Goal: Task Accomplishment & Management: Use online tool/utility

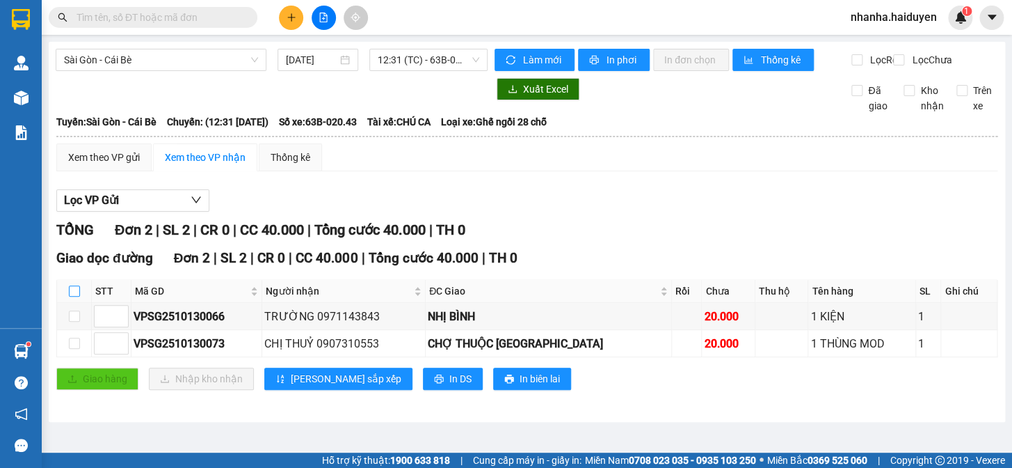
click at [75, 296] on input "checkbox" at bounding box center [74, 290] width 11 height 11
checkbox input "true"
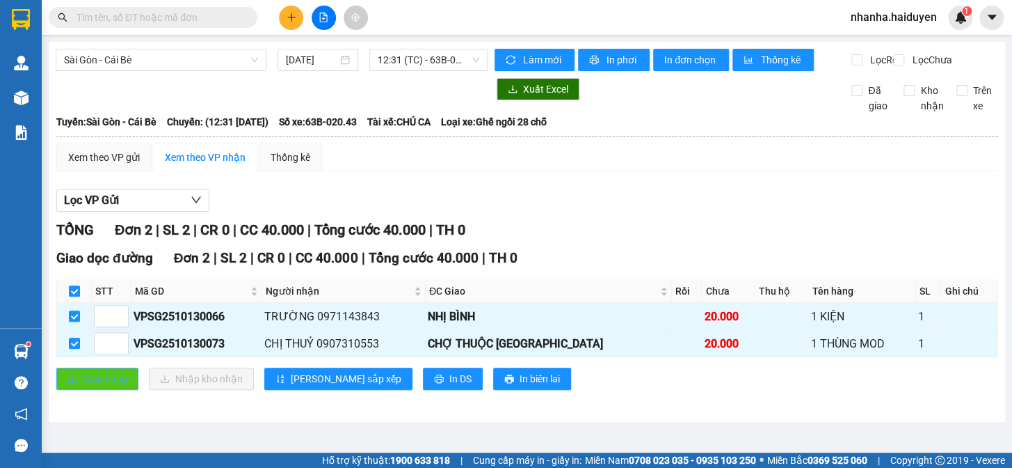
click at [87, 386] on span "Giao hàng" at bounding box center [105, 378] width 45 height 15
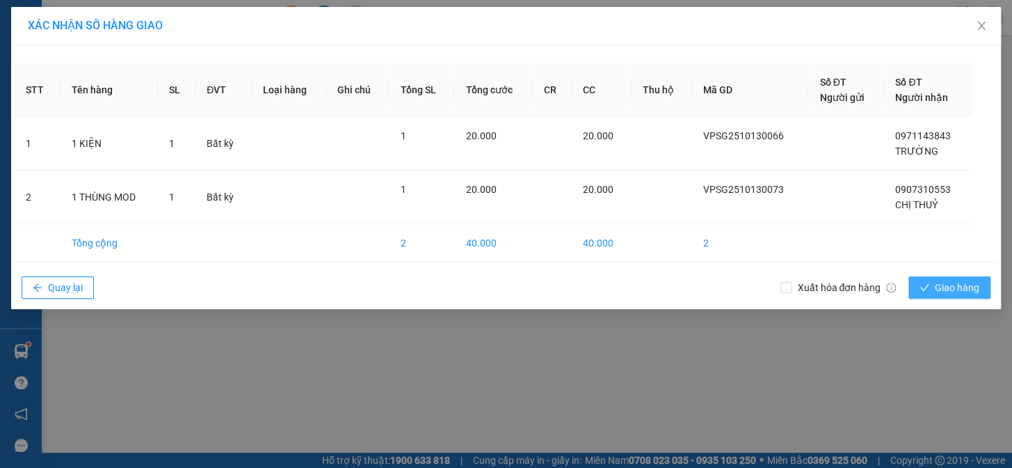
click at [980, 296] on button "Giao hàng" at bounding box center [950, 287] width 82 height 22
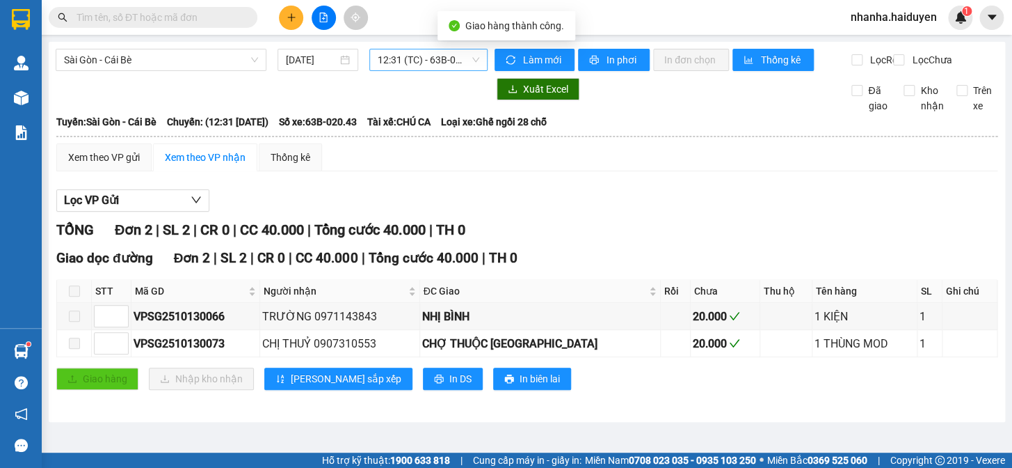
click at [416, 66] on span "12:31 (TC) - 63B-020.43" at bounding box center [429, 59] width 102 height 21
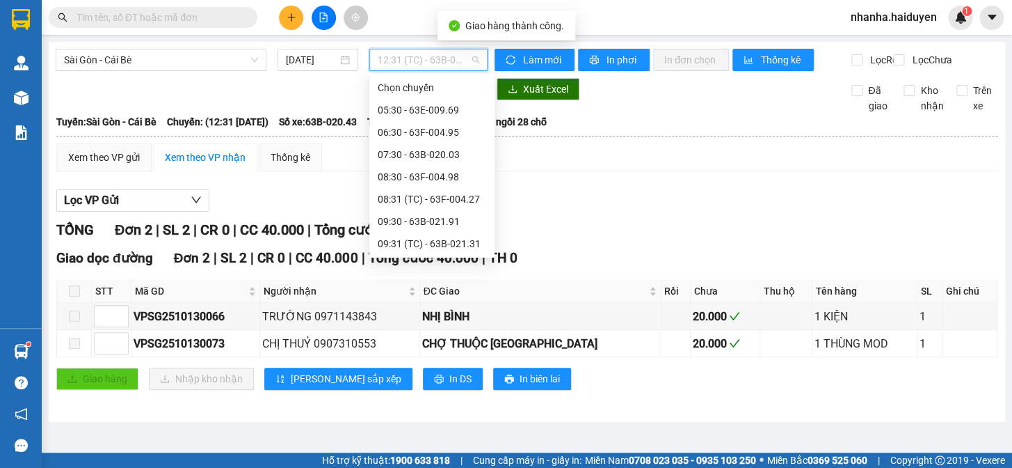
scroll to position [133, 0]
click at [408, 227] on div "12:30" at bounding box center [432, 221] width 109 height 15
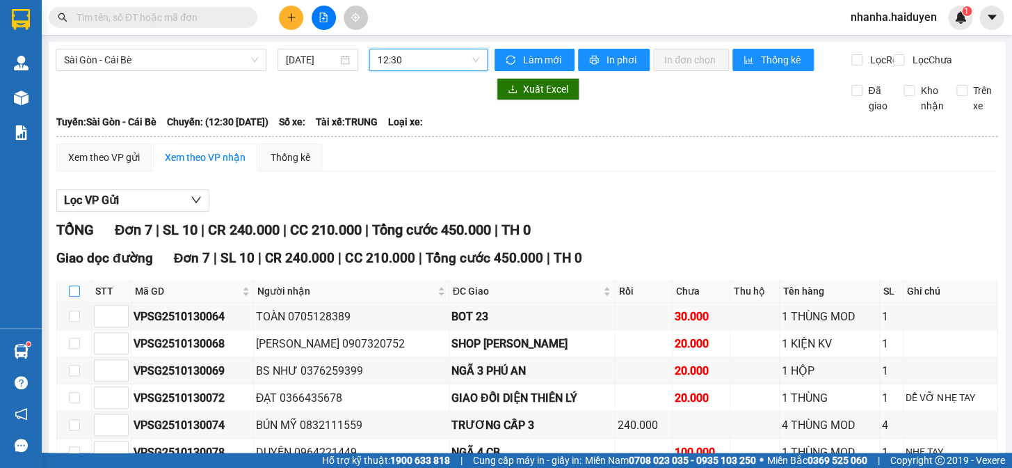
click at [74, 296] on input "checkbox" at bounding box center [74, 290] width 11 height 11
checkbox input "true"
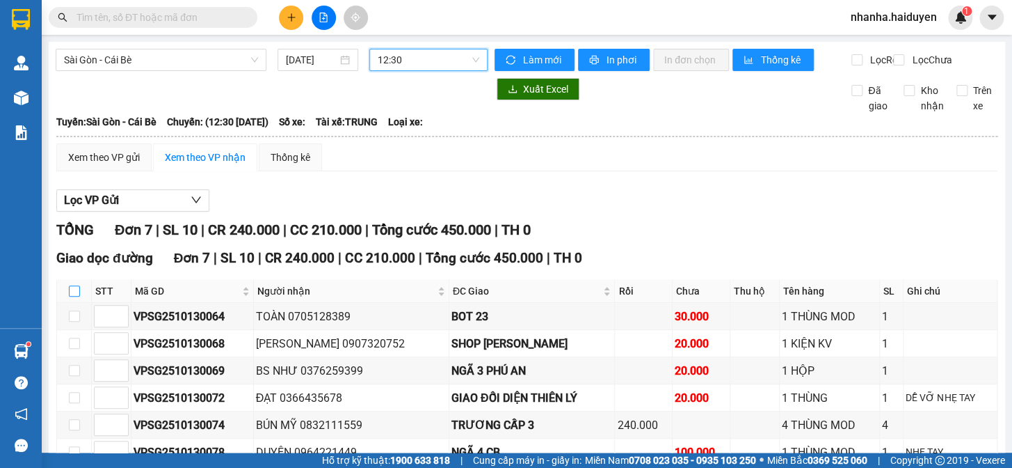
checkbox input "true"
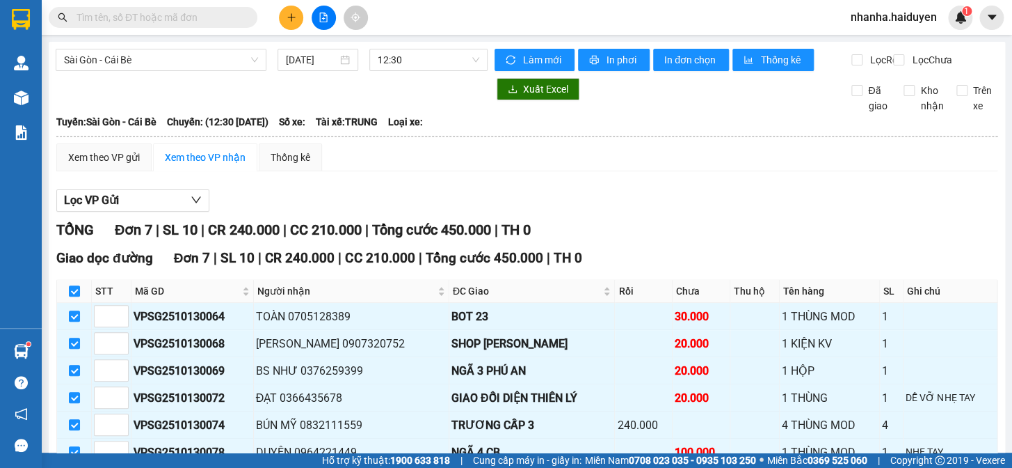
scroll to position [122, 0]
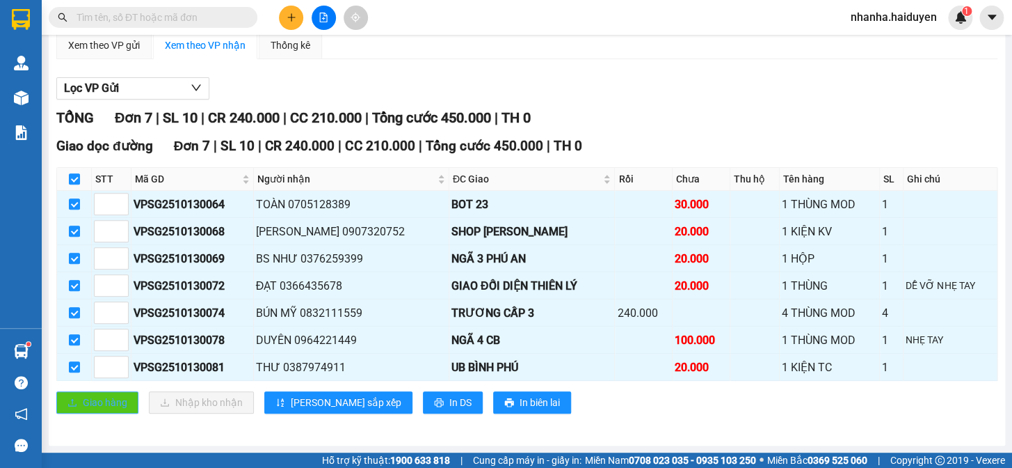
click at [105, 397] on span "Giao hàng" at bounding box center [105, 402] width 45 height 15
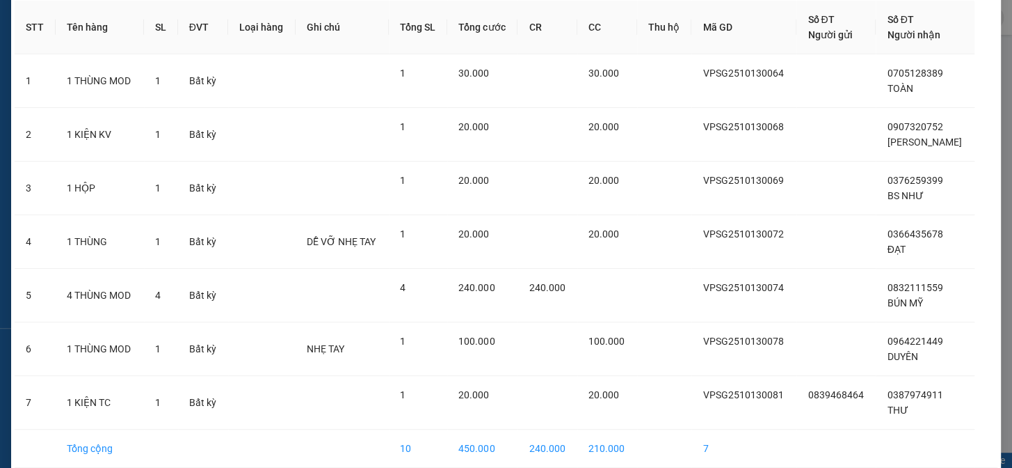
scroll to position [125, 0]
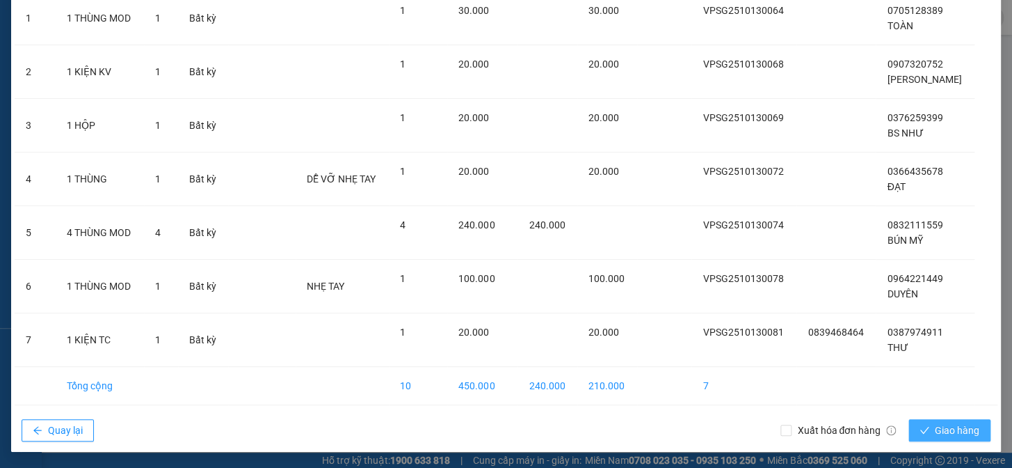
click at [946, 427] on span "Giao hàng" at bounding box center [957, 429] width 45 height 15
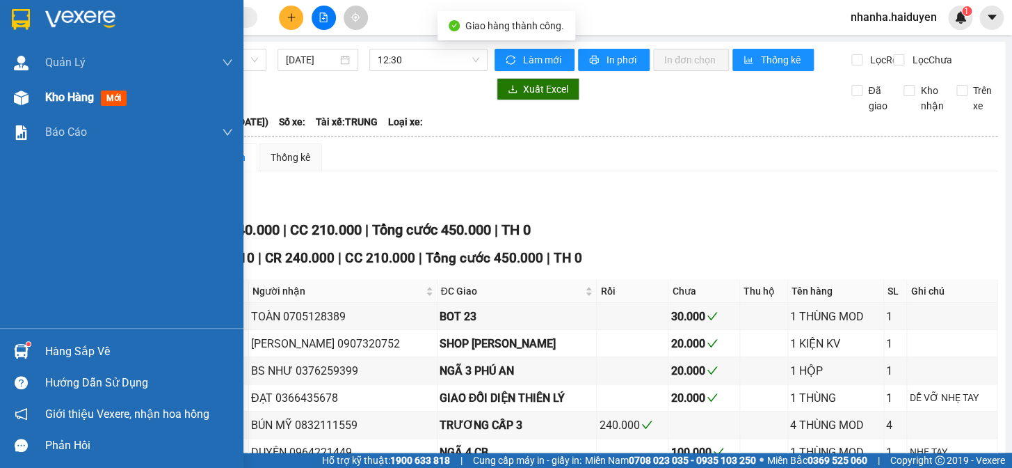
click at [21, 98] on img at bounding box center [21, 97] width 15 height 15
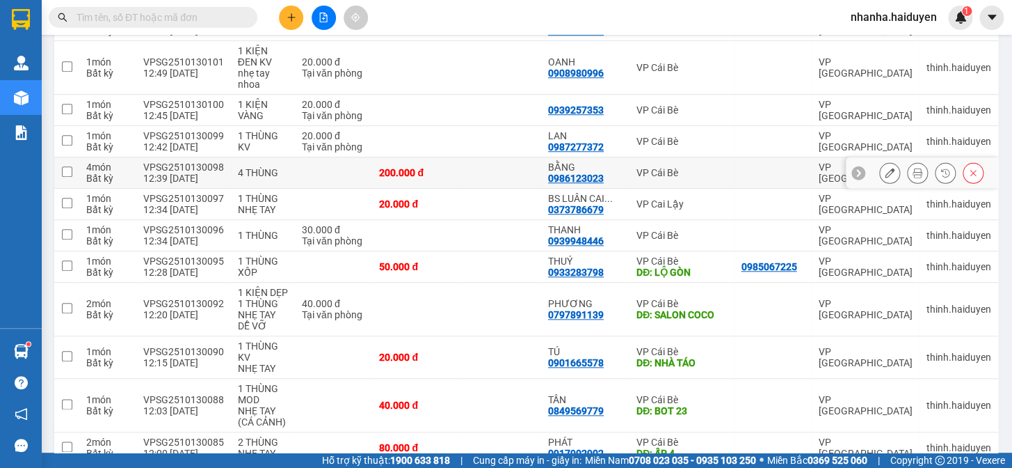
scroll to position [509, 0]
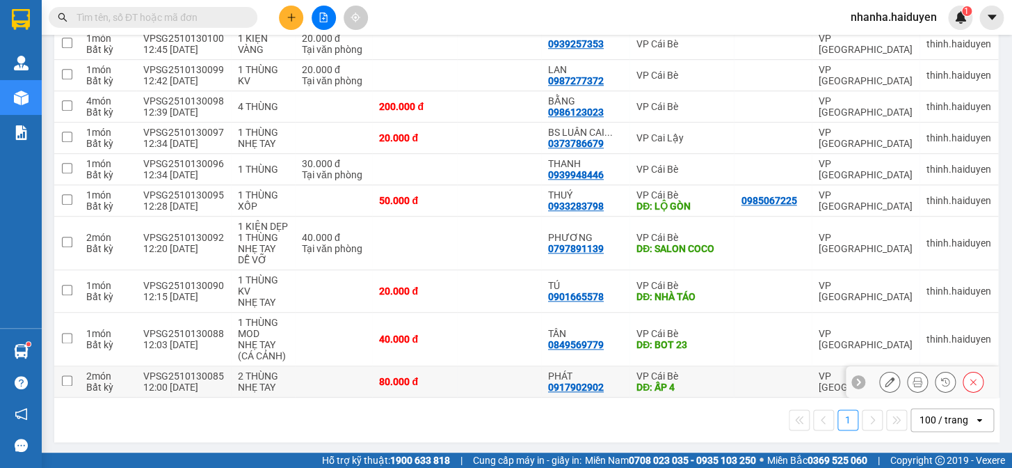
click at [466, 370] on td at bounding box center [499, 381] width 84 height 31
checkbox input "true"
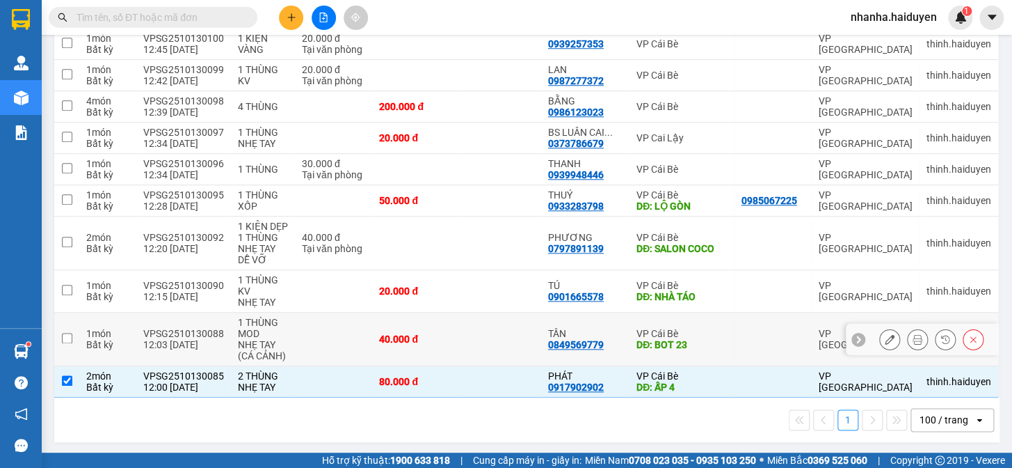
click at [472, 338] on td at bounding box center [499, 339] width 84 height 54
checkbox input "true"
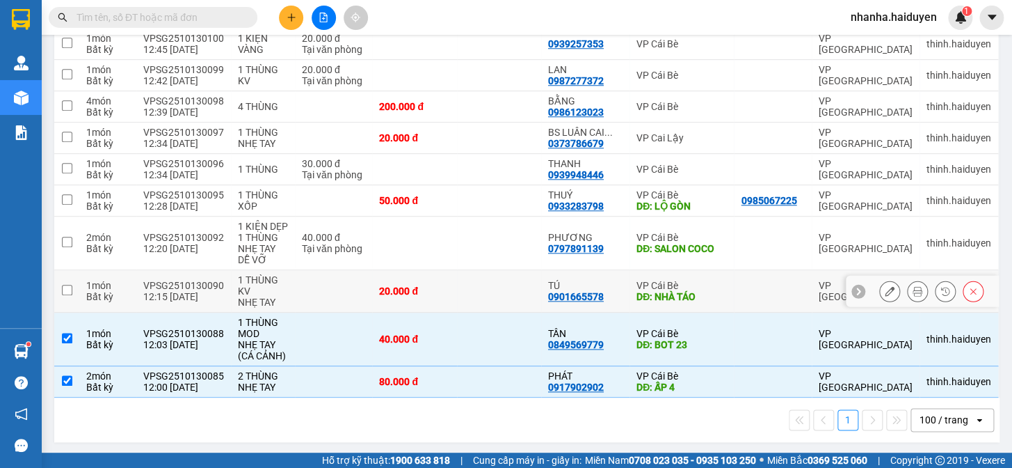
click at [475, 292] on td at bounding box center [499, 291] width 84 height 42
checkbox input "true"
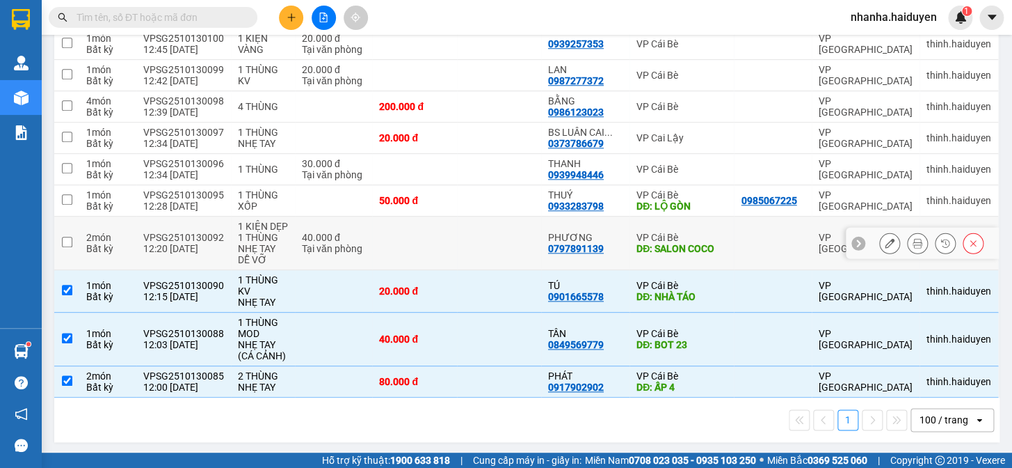
click at [470, 248] on td at bounding box center [499, 243] width 84 height 54
checkbox input "true"
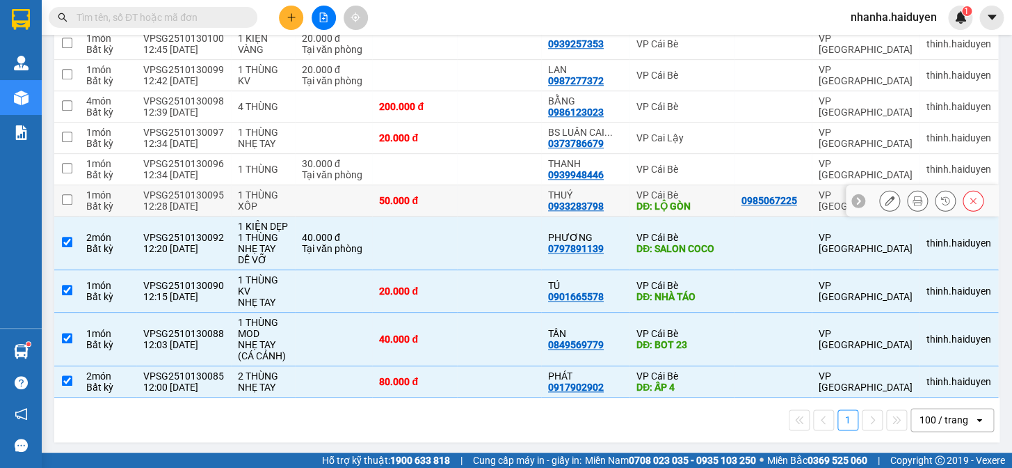
click at [477, 202] on td at bounding box center [499, 200] width 84 height 31
checkbox input "true"
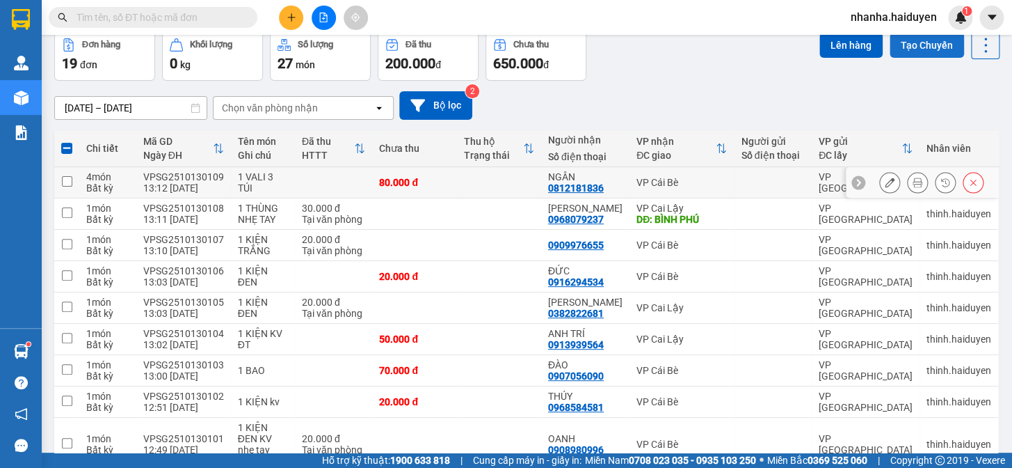
scroll to position [0, 0]
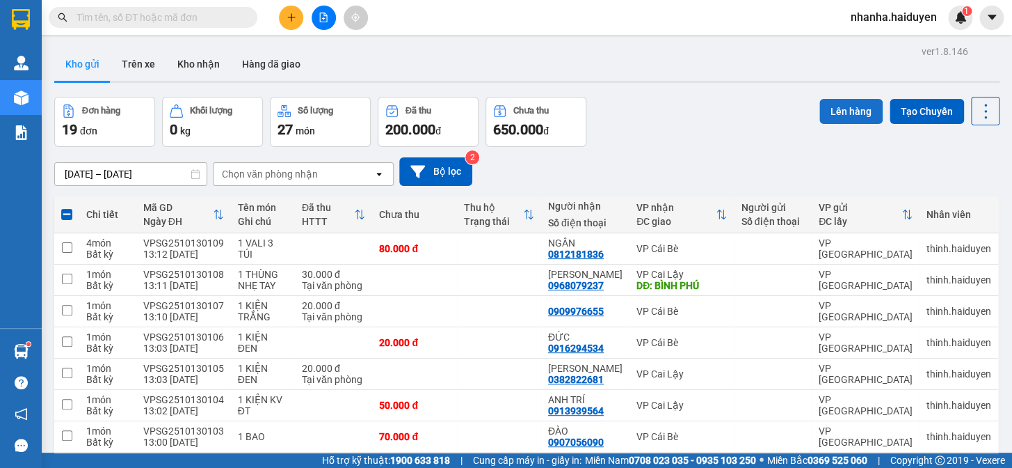
click at [832, 113] on button "Lên hàng" at bounding box center [851, 111] width 63 height 25
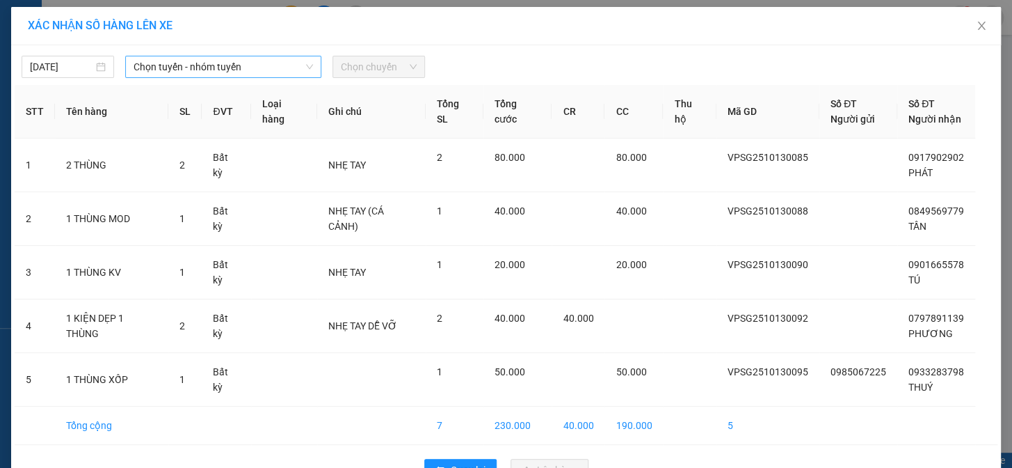
click at [279, 63] on span "Chọn tuyến - nhóm tuyến" at bounding box center [224, 66] width 180 height 21
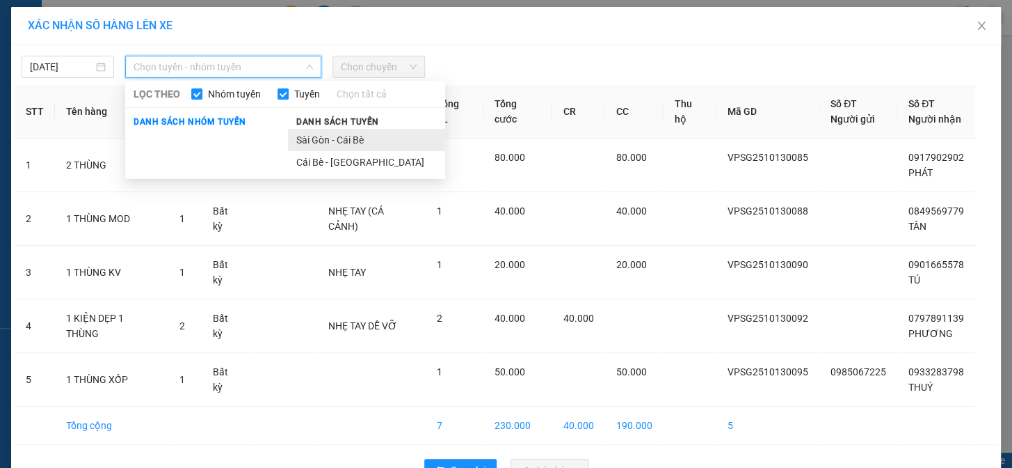
click at [344, 139] on li "Sài Gòn - Cái Bè" at bounding box center [366, 140] width 157 height 22
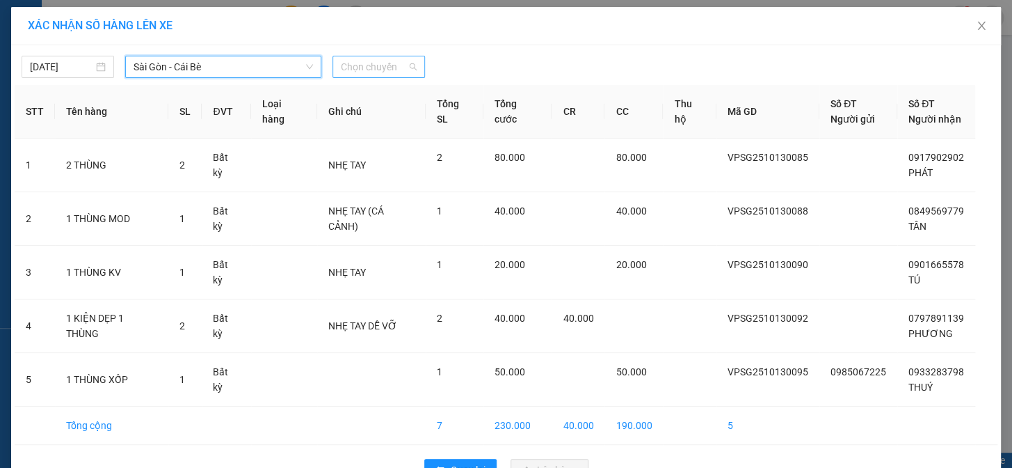
click at [388, 65] on span "Chọn chuyến" at bounding box center [379, 66] width 76 height 21
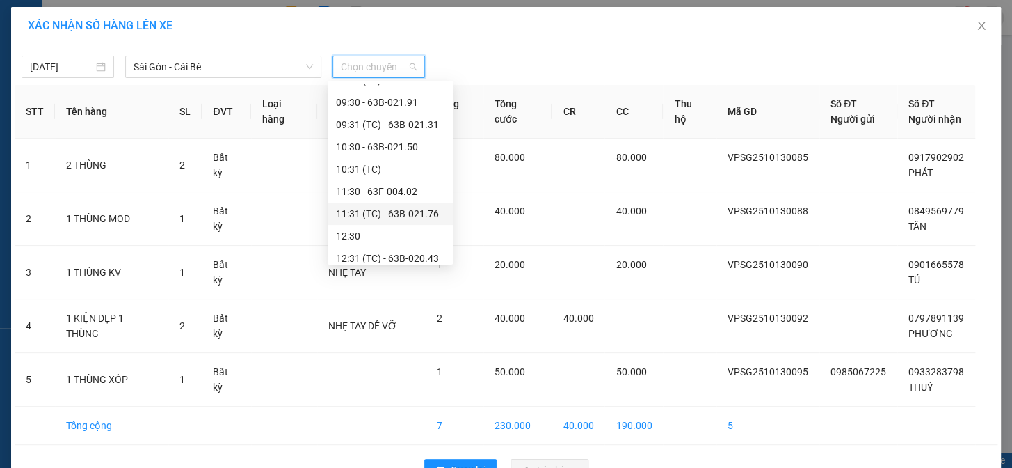
scroll to position [253, 0]
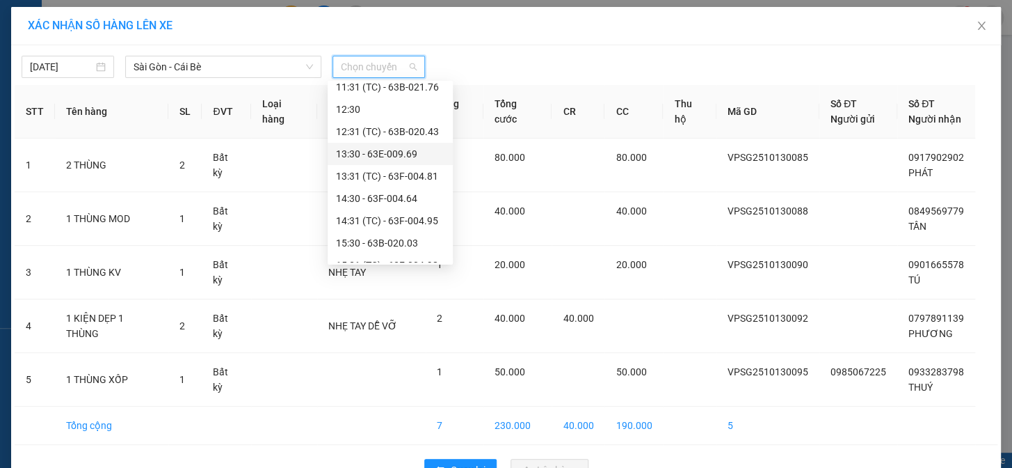
click at [406, 152] on div "13:30 - 63E-009.69" at bounding box center [390, 153] width 109 height 15
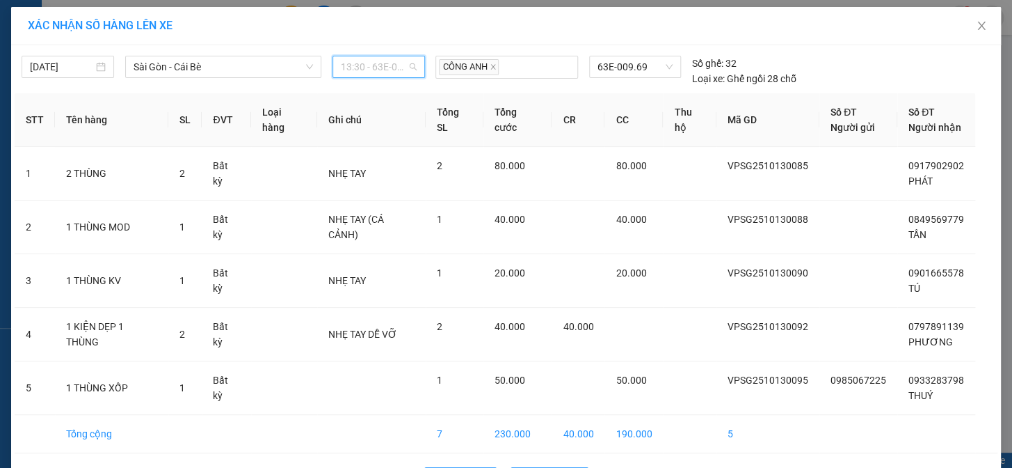
click at [374, 61] on span "13:30 - 63E-009.69" at bounding box center [379, 66] width 76 height 21
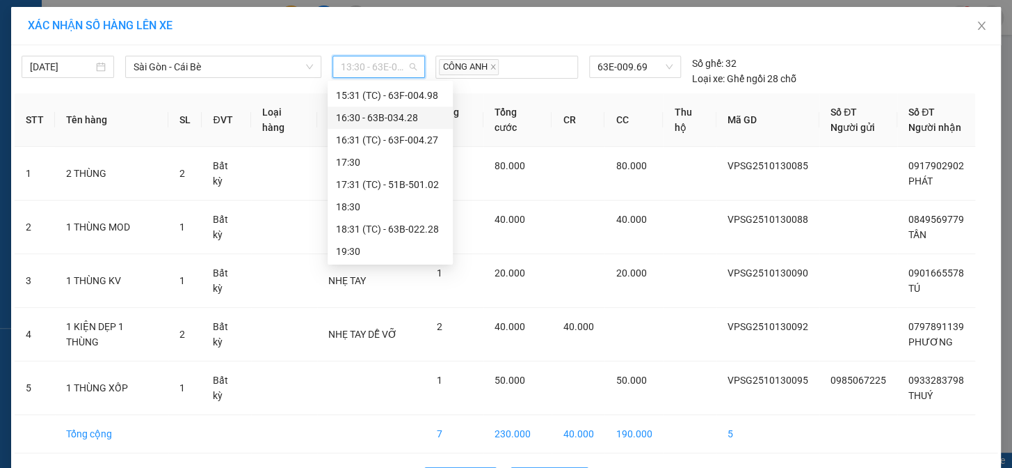
scroll to position [296, 0]
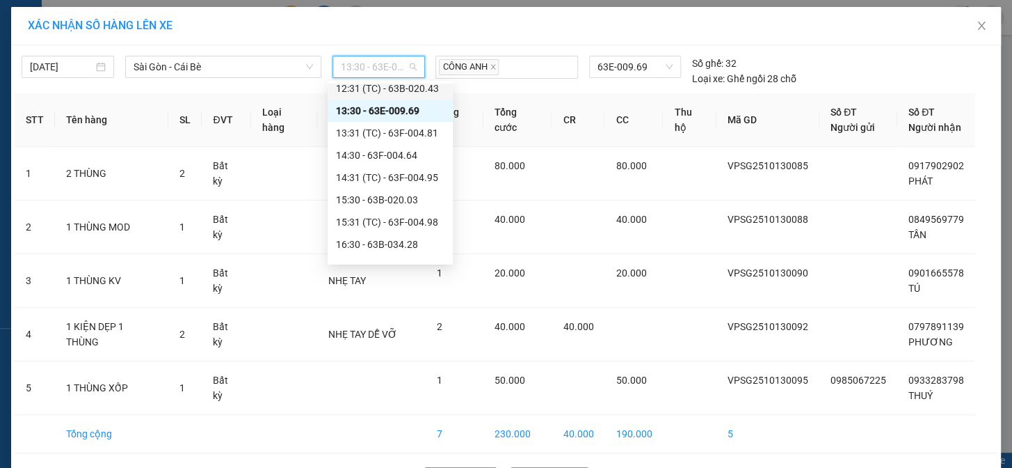
click at [436, 40] on div "XÁC NHẬN SỐ HÀNG LÊN XE" at bounding box center [506, 26] width 990 height 38
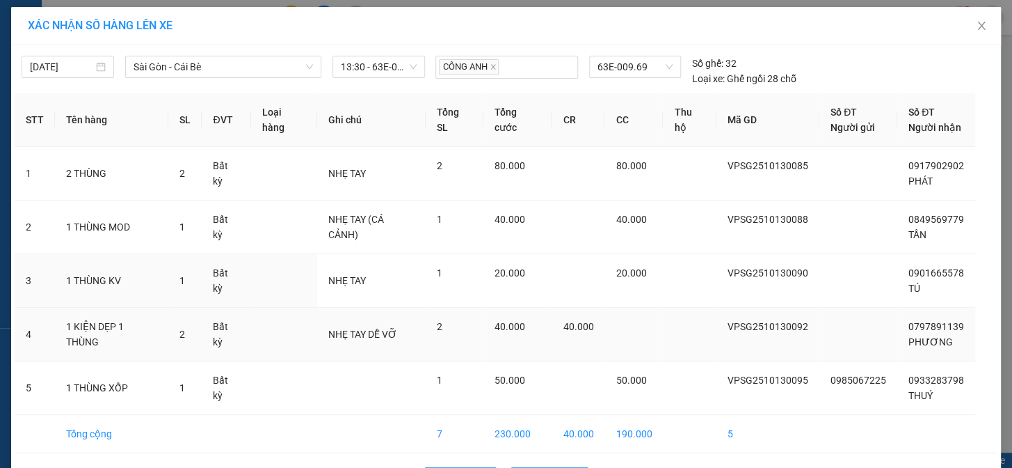
scroll to position [48, 0]
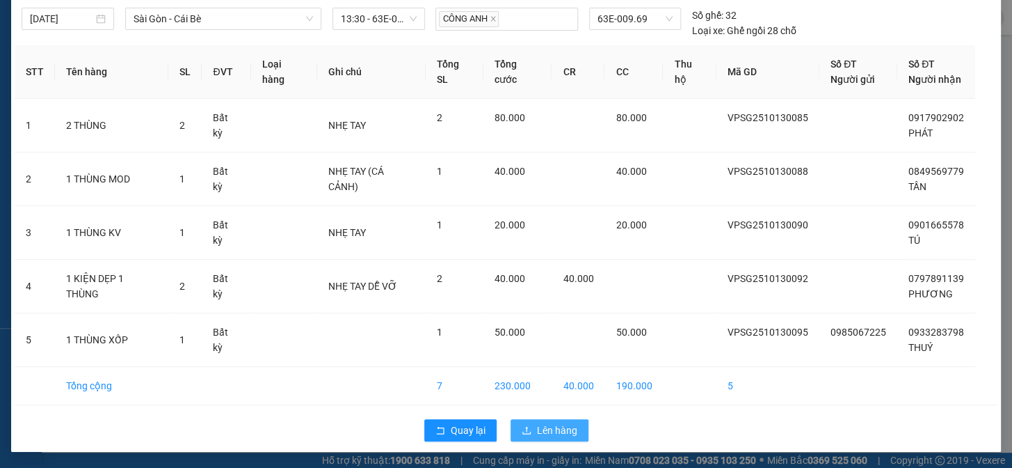
click at [537, 435] on span "Lên hàng" at bounding box center [557, 429] width 40 height 15
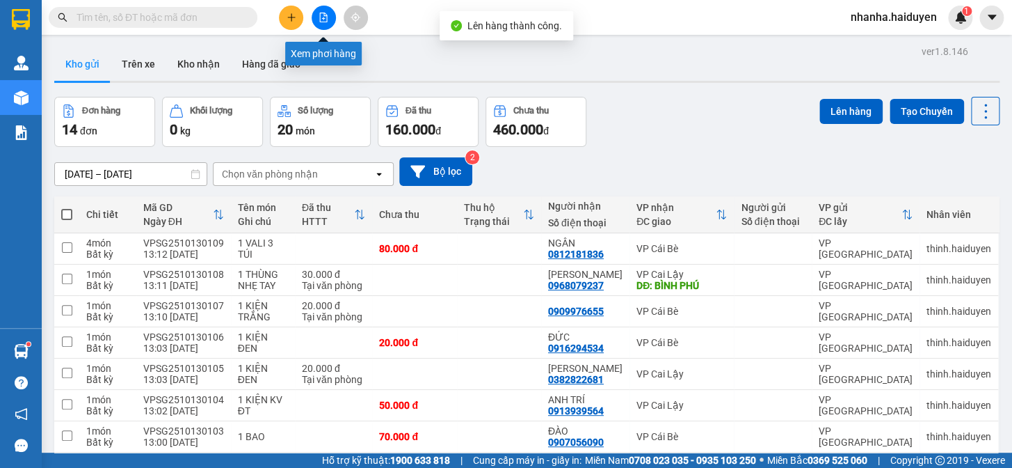
click at [317, 11] on button at bounding box center [324, 18] width 24 height 24
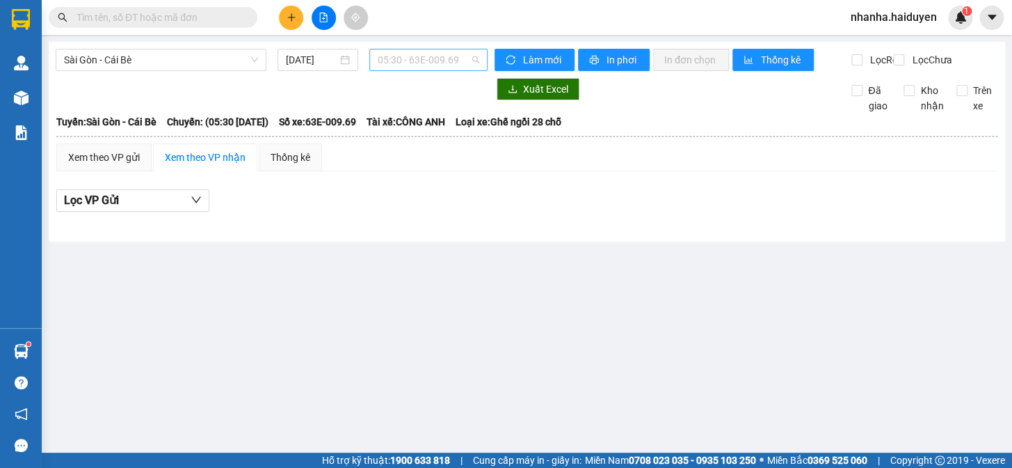
click at [442, 61] on span "05:30 - 63E-009.69" at bounding box center [429, 59] width 102 height 21
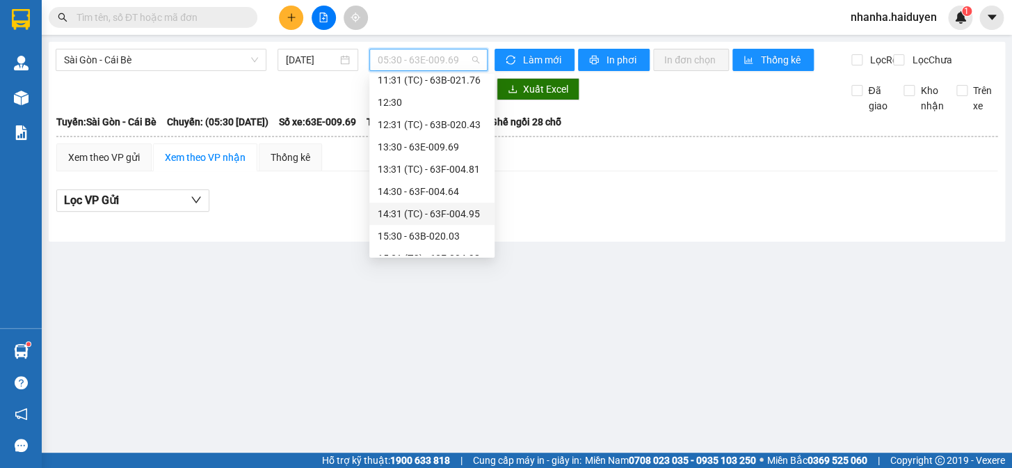
scroll to position [316, 0]
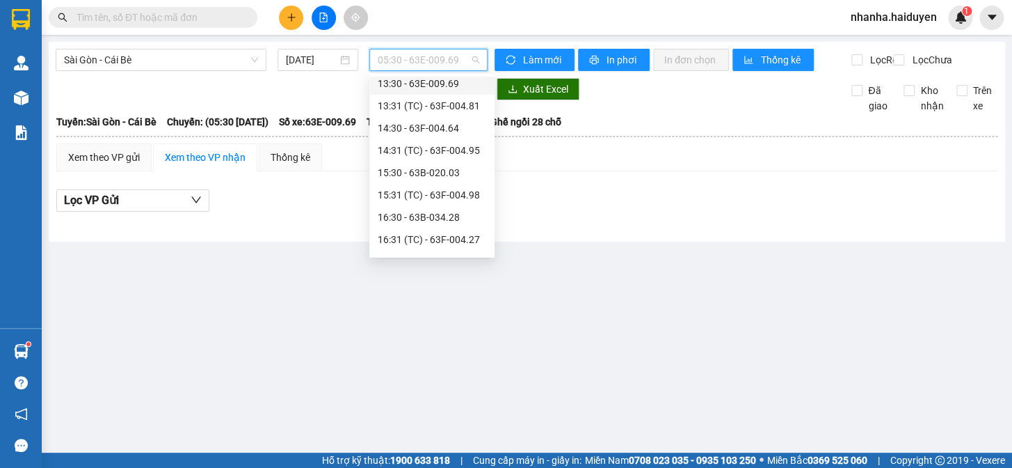
click at [446, 81] on div "13:30 - 63E-009.69" at bounding box center [432, 83] width 109 height 15
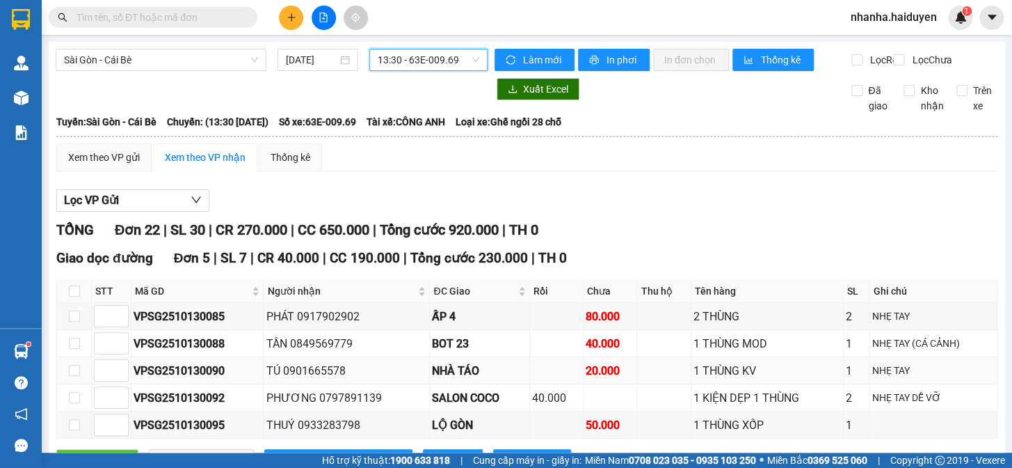
scroll to position [253, 0]
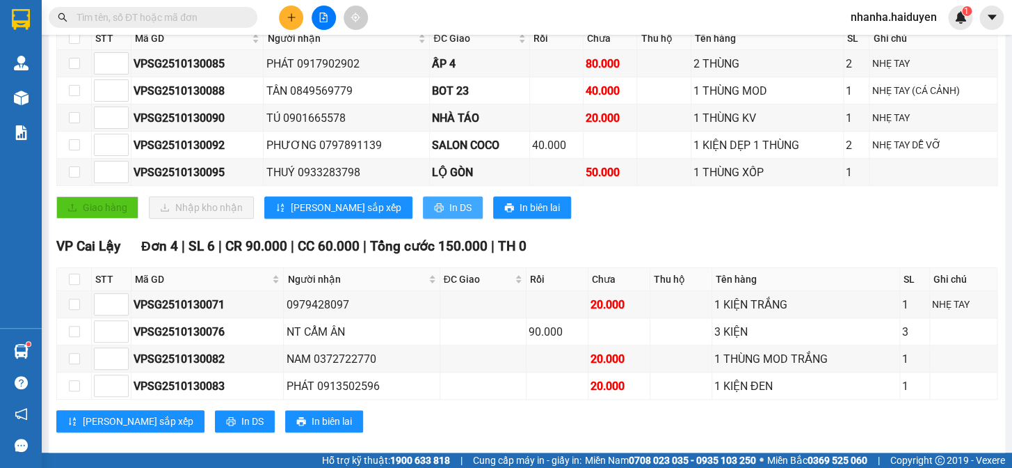
click at [423, 218] on button "In DS" at bounding box center [453, 207] width 60 height 22
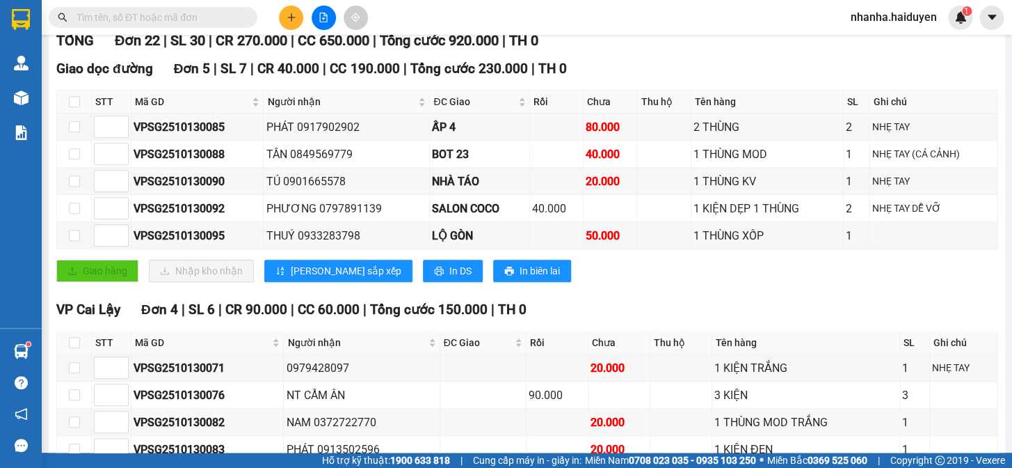
scroll to position [63, 0]
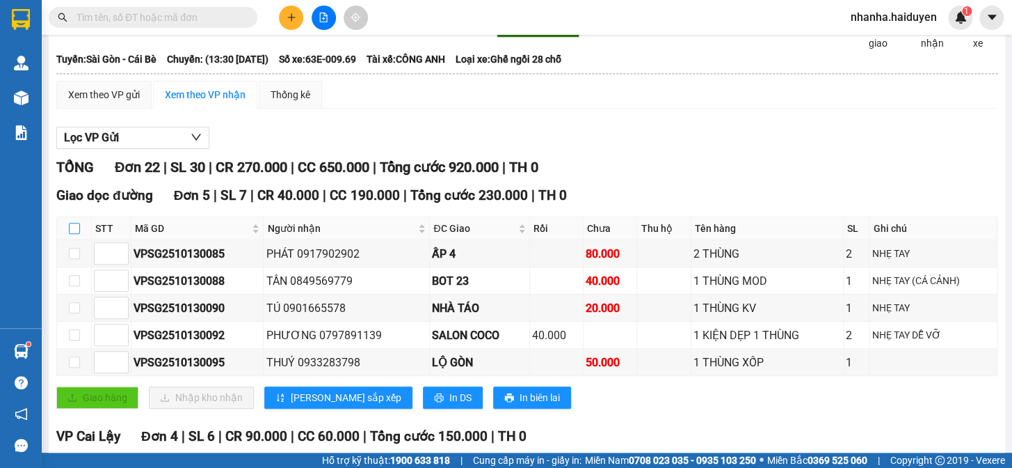
click at [72, 234] on input "checkbox" at bounding box center [74, 228] width 11 height 11
checkbox input "true"
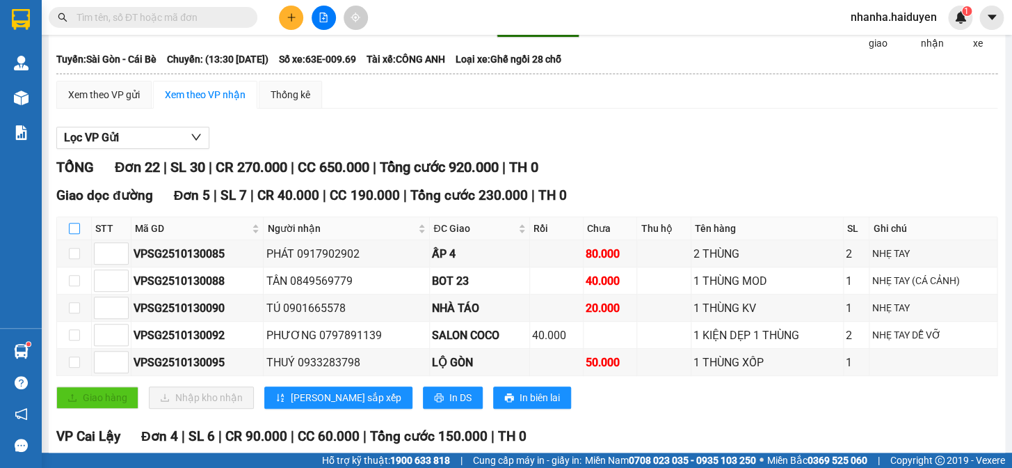
checkbox input "true"
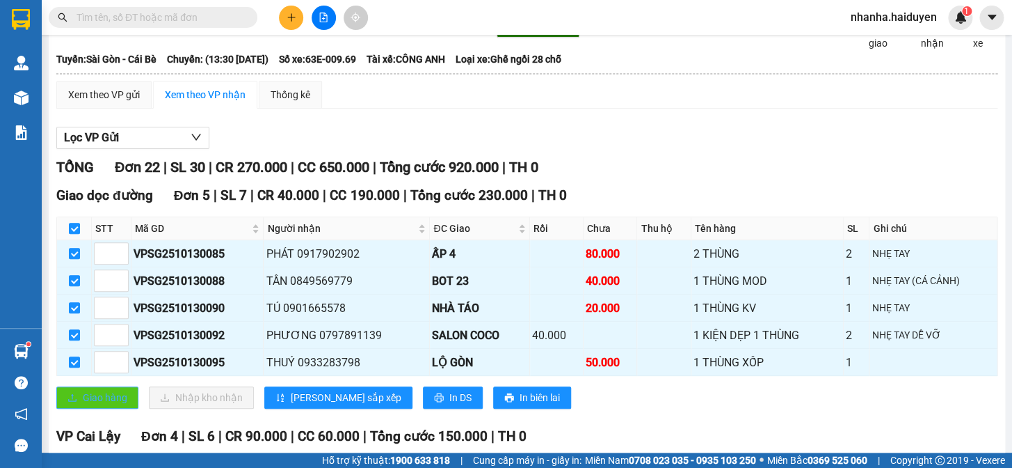
click at [83, 405] on span "Giao hàng" at bounding box center [105, 397] width 45 height 15
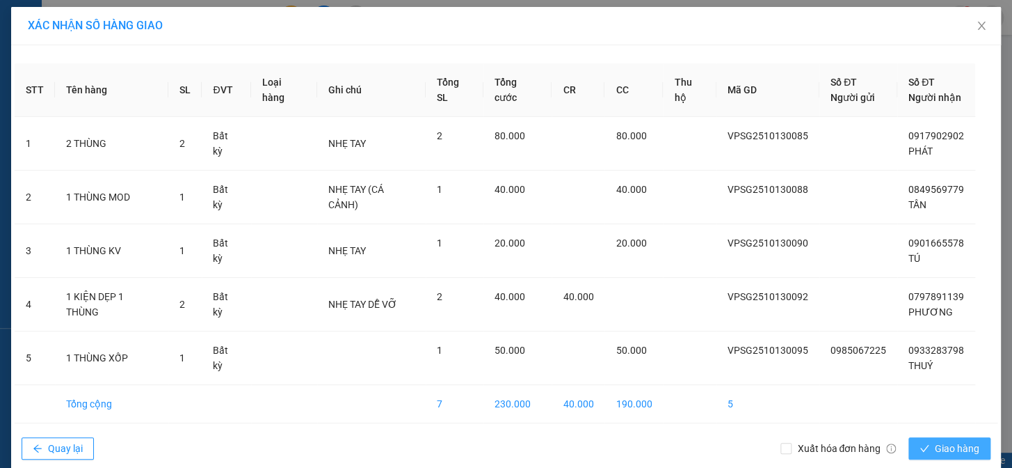
click at [942, 444] on span "Giao hàng" at bounding box center [957, 447] width 45 height 15
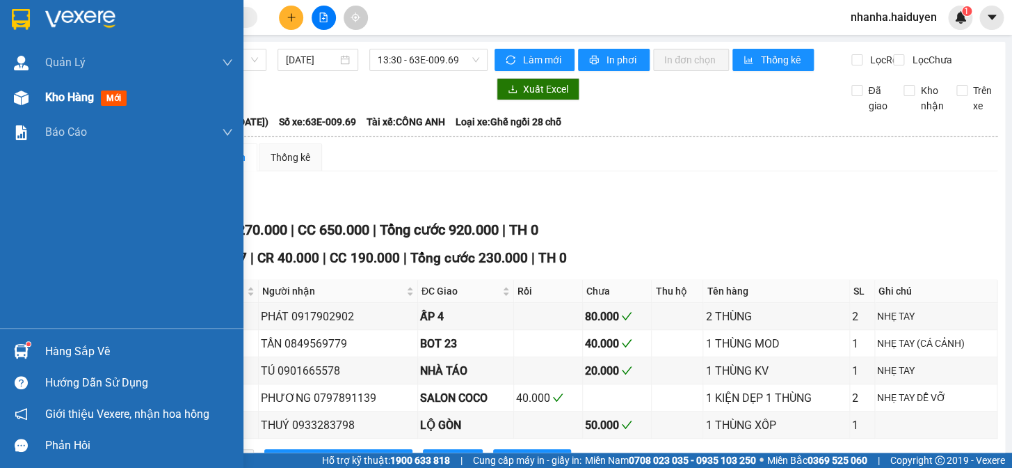
drag, startPoint x: 32, startPoint y: 97, endPoint x: 121, endPoint y: 81, distance: 90.5
click at [33, 97] on div "Kho hàng mới" at bounding box center [122, 97] width 244 height 35
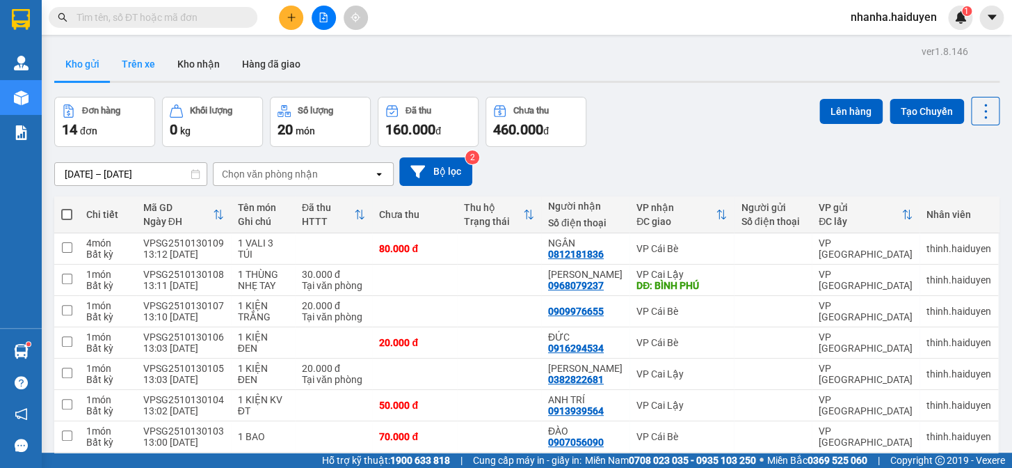
click at [146, 47] on button "Trên xe" at bounding box center [139, 63] width 56 height 33
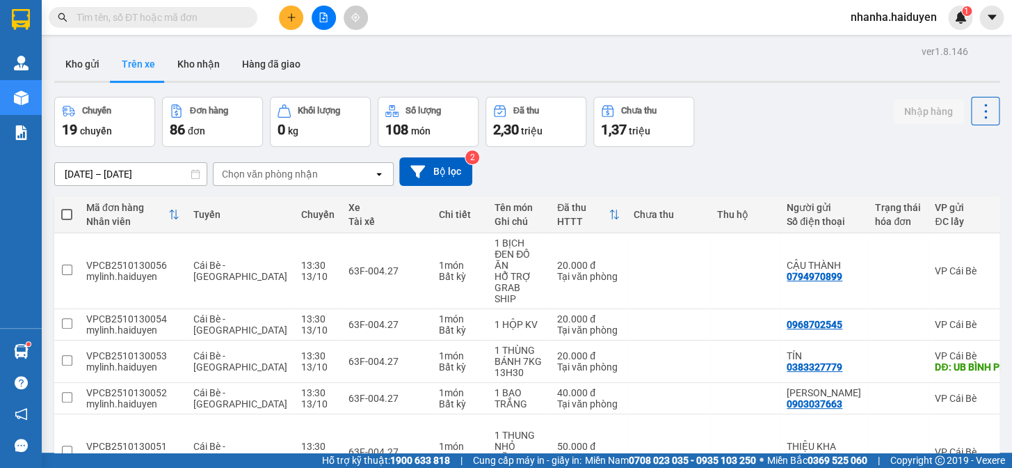
scroll to position [253, 0]
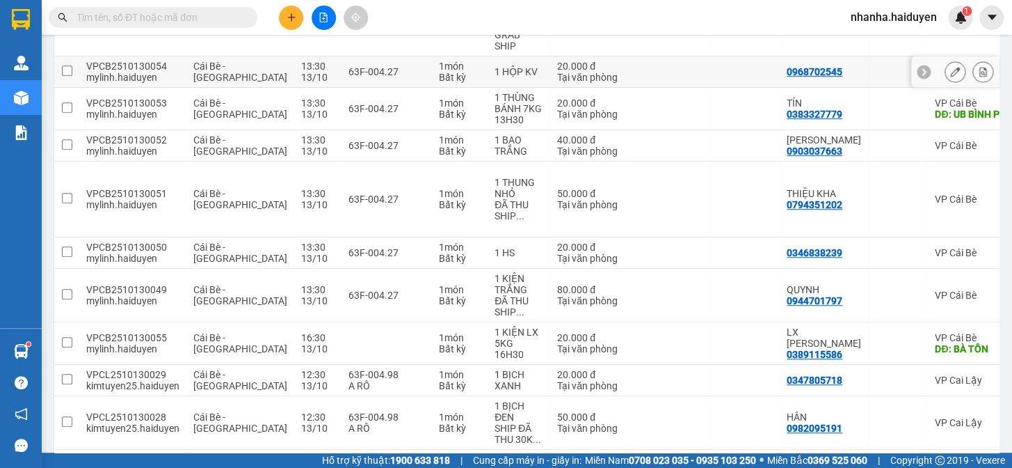
drag, startPoint x: 317, startPoint y: 69, endPoint x: 355, endPoint y: 116, distance: 59.9
click at [351, 105] on section "Kết quả tìm kiếm ( 0 ) Bộ lọc Gửi 3 ngày gần nhất No Data nhanha.haiduyen 1 Quả…" at bounding box center [506, 234] width 1012 height 468
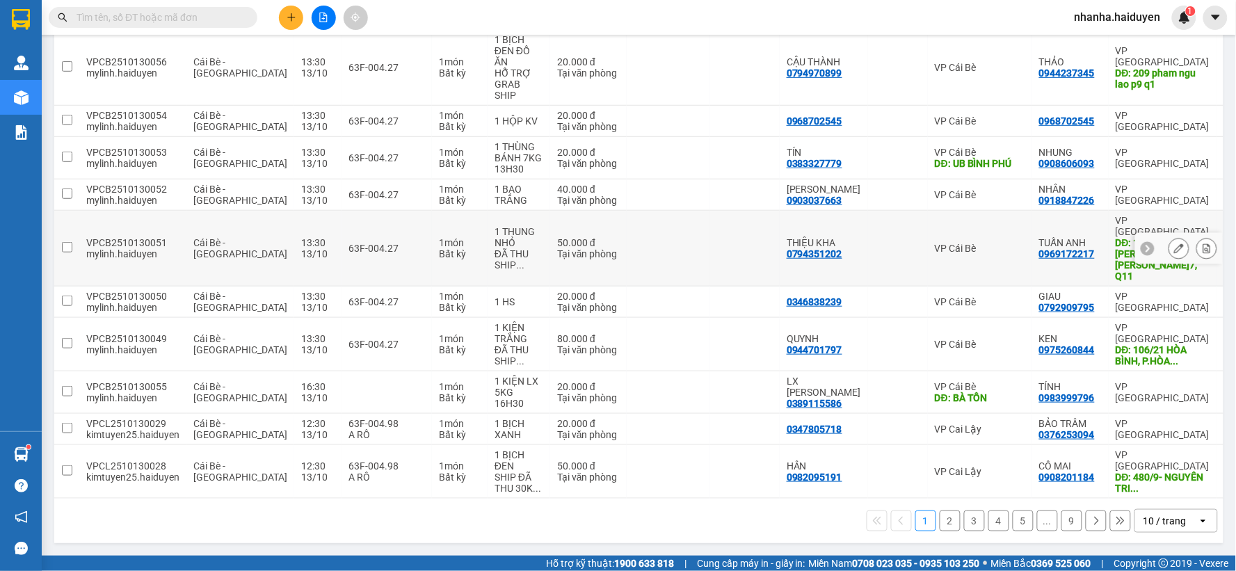
scroll to position [170, 0]
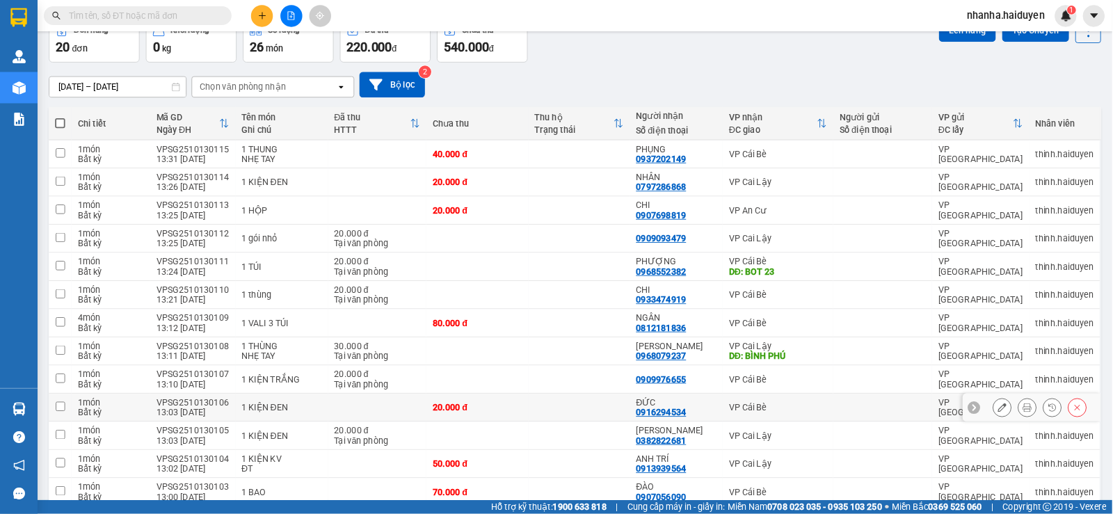
scroll to position [363, 0]
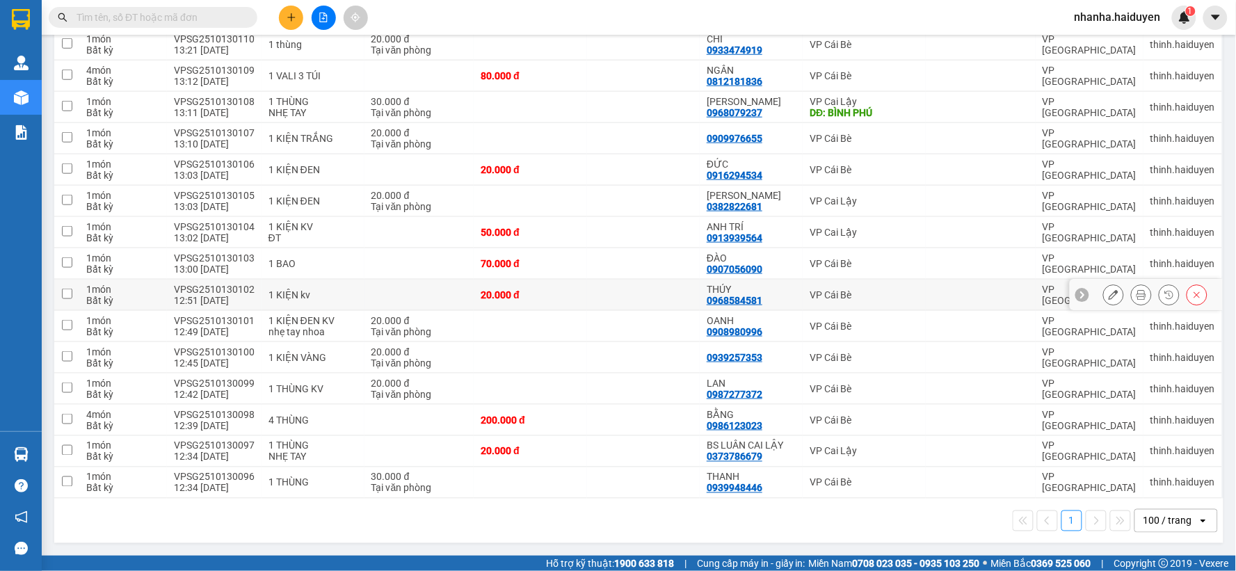
click at [578, 280] on td "20.000 đ" at bounding box center [530, 295] width 113 height 31
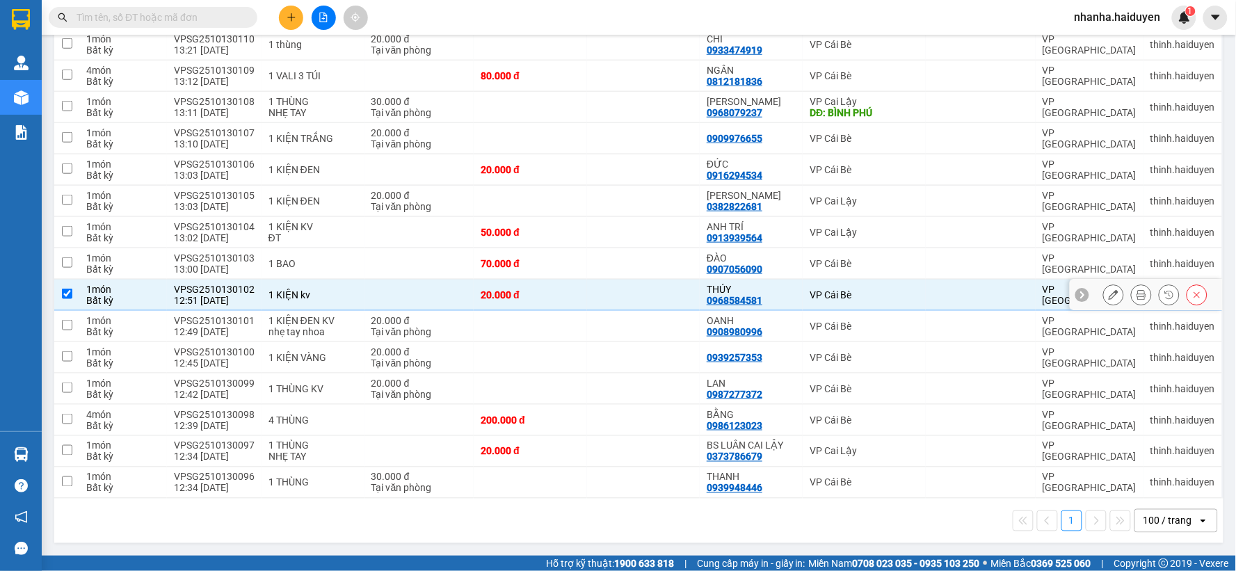
click at [578, 280] on td "20.000 đ" at bounding box center [530, 295] width 113 height 31
checkbox input "false"
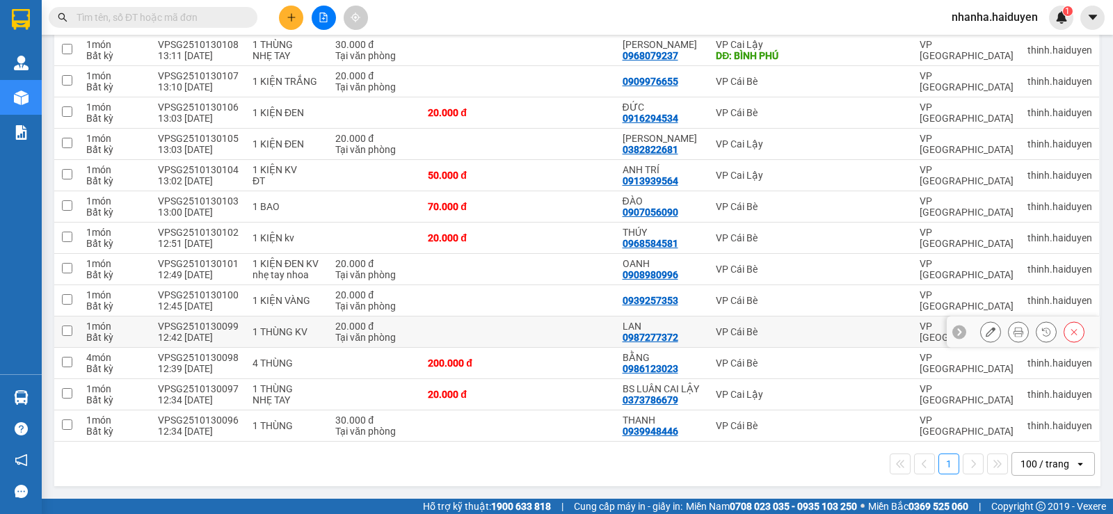
scroll to position [81, 0]
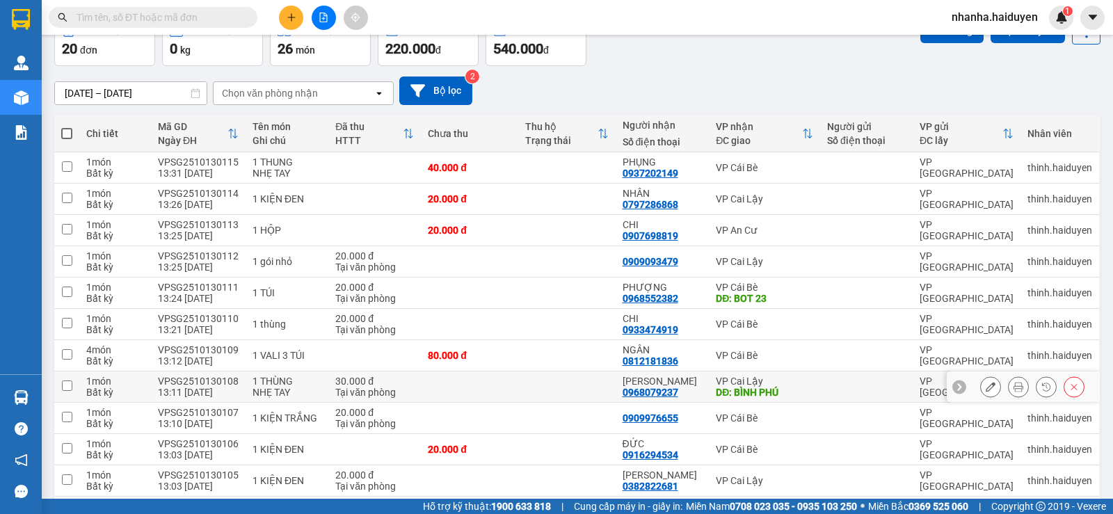
click at [525, 381] on td at bounding box center [566, 387] width 97 height 31
checkbox input "true"
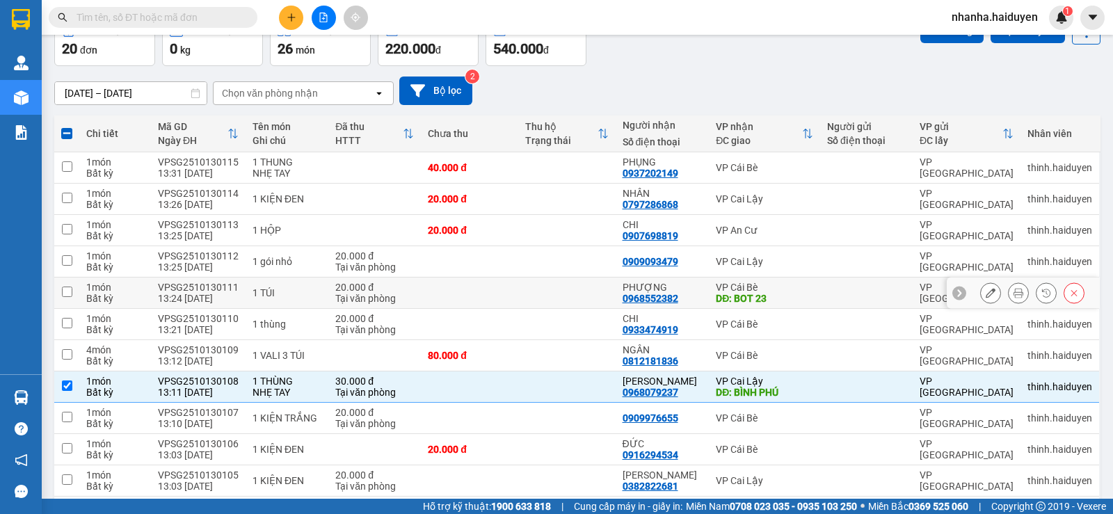
click at [521, 291] on td at bounding box center [566, 293] width 97 height 31
checkbox input "true"
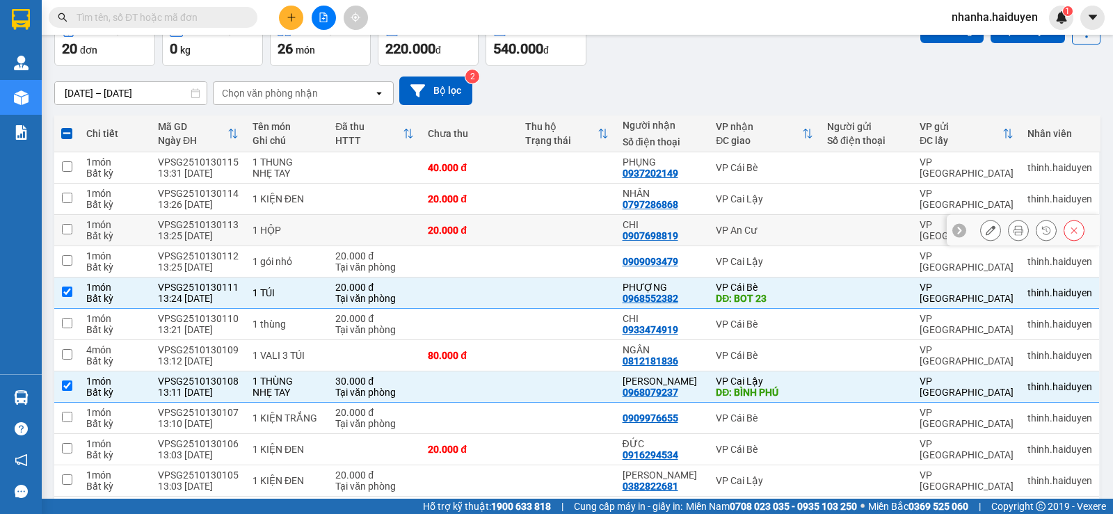
scroll to position [0, 0]
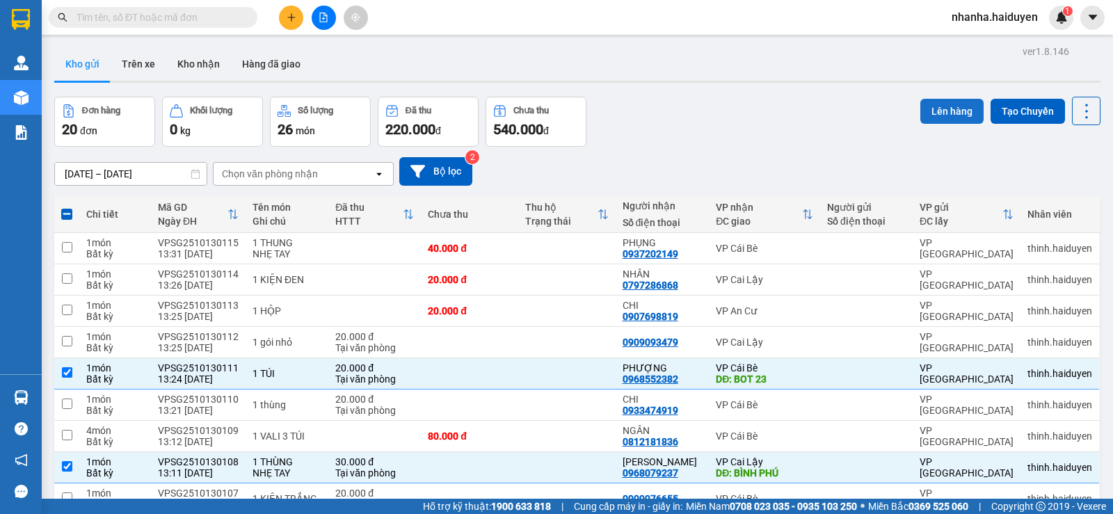
click at [924, 111] on button "Lên hàng" at bounding box center [952, 111] width 63 height 25
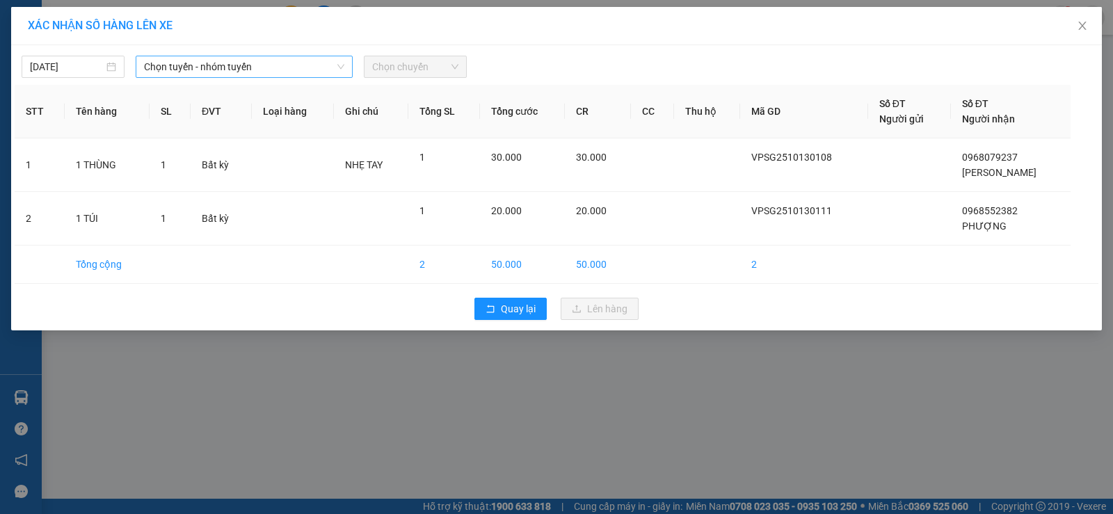
drag, startPoint x: 271, startPoint y: 61, endPoint x: 271, endPoint y: 74, distance: 13.9
click at [271, 63] on span "Chọn tuyến - nhóm tuyến" at bounding box center [244, 66] width 200 height 21
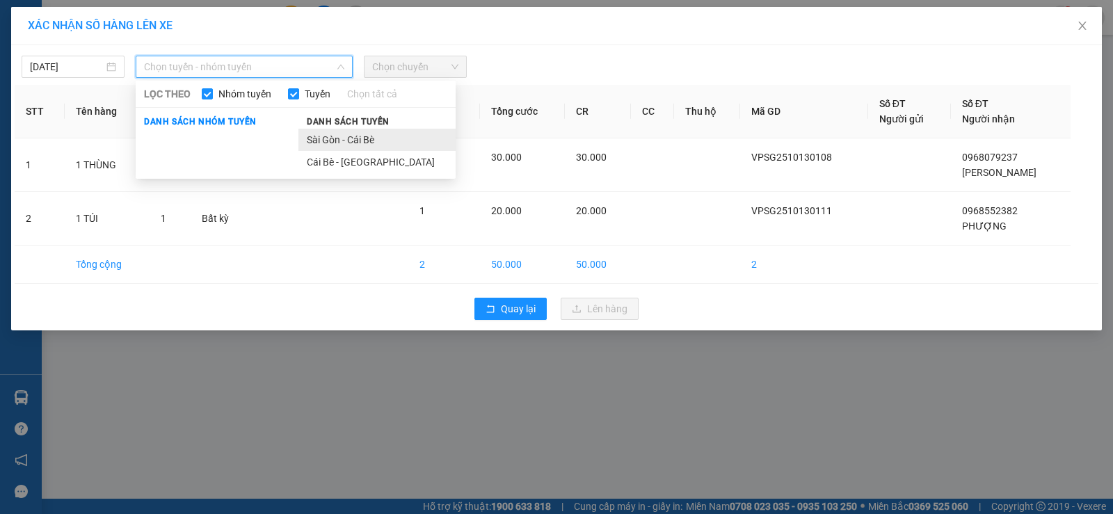
click at [385, 135] on li "Sài Gòn - Cái Bè" at bounding box center [377, 140] width 157 height 22
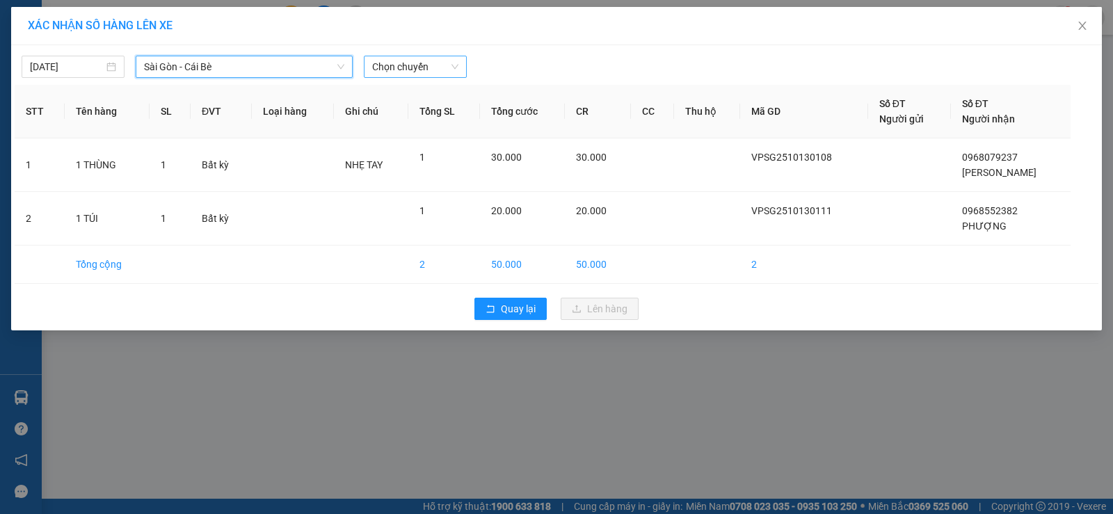
click at [417, 68] on span "Chọn chuyến" at bounding box center [415, 66] width 86 height 21
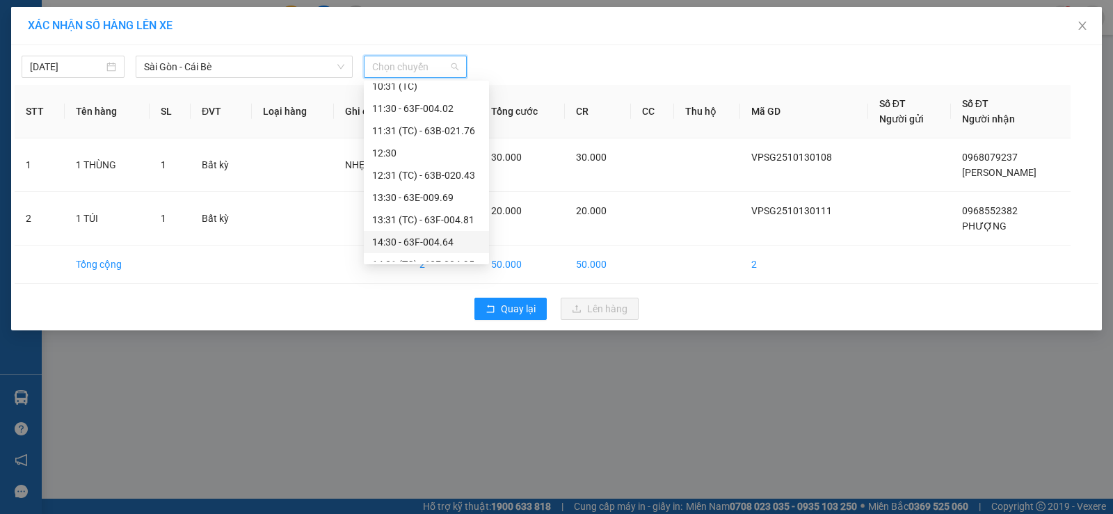
scroll to position [278, 0]
click at [437, 170] on div "14:30 - 63F-004.64" at bounding box center [426, 172] width 109 height 15
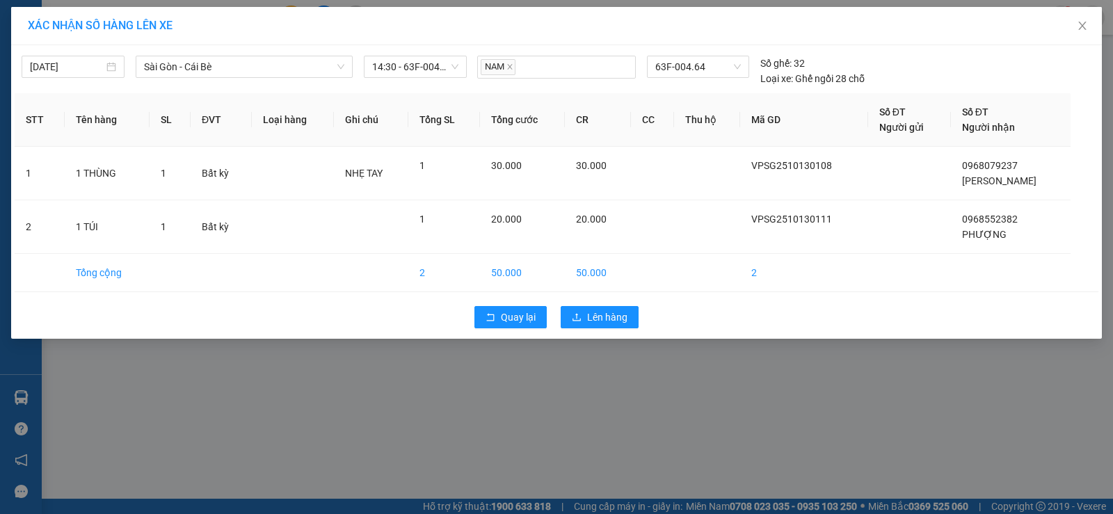
drag, startPoint x: 454, startPoint y: 445, endPoint x: 1111, endPoint y: 90, distance: 746.6
click at [456, 442] on div "XÁC NHẬN SỐ HÀNG LÊN XE 13/10/2025 Sài Gòn - Cái Bè LỌC THEO Nhóm tuyến Tuyến C…" at bounding box center [556, 257] width 1113 height 514
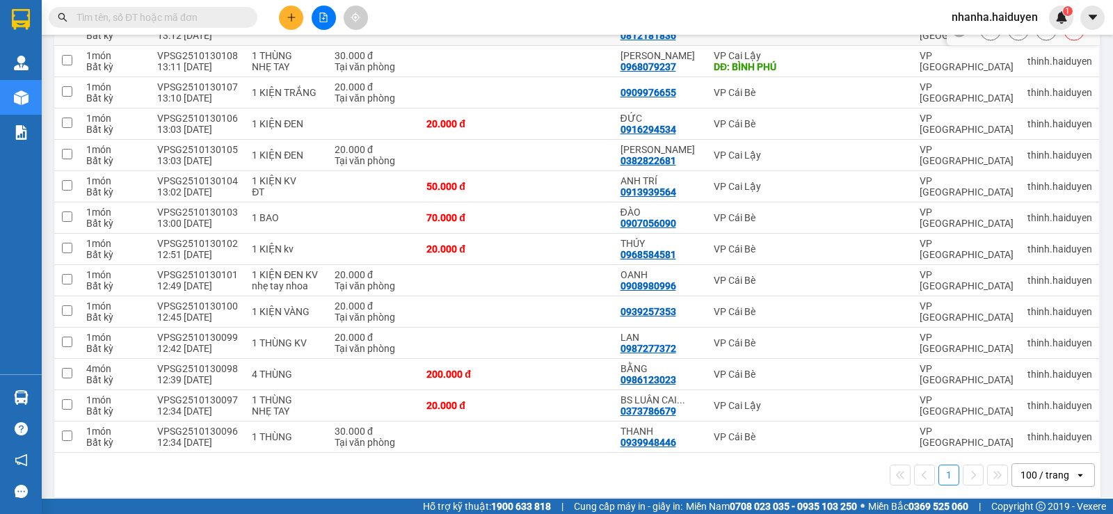
scroll to position [526, 0]
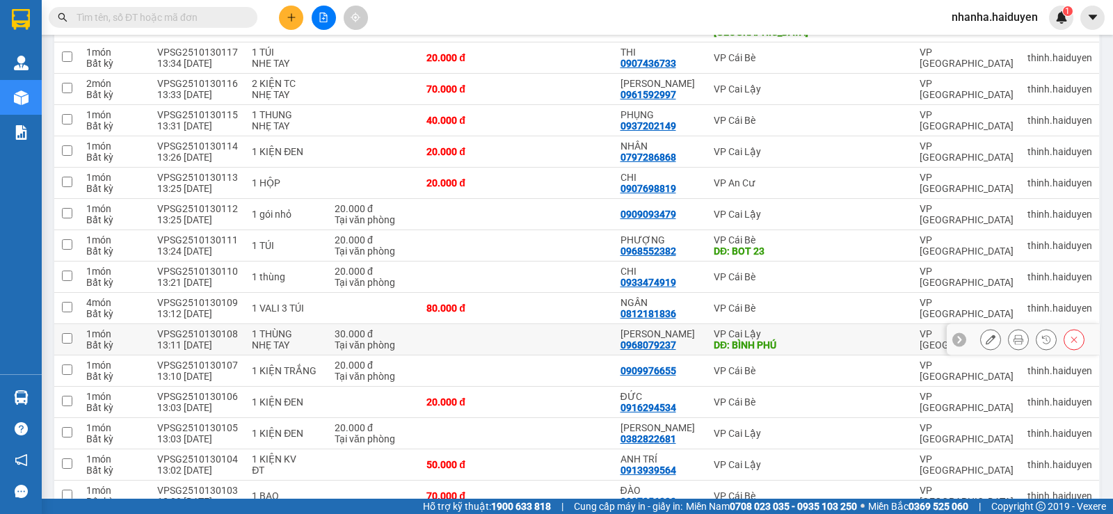
click at [577, 335] on td at bounding box center [564, 339] width 97 height 31
checkbox input "true"
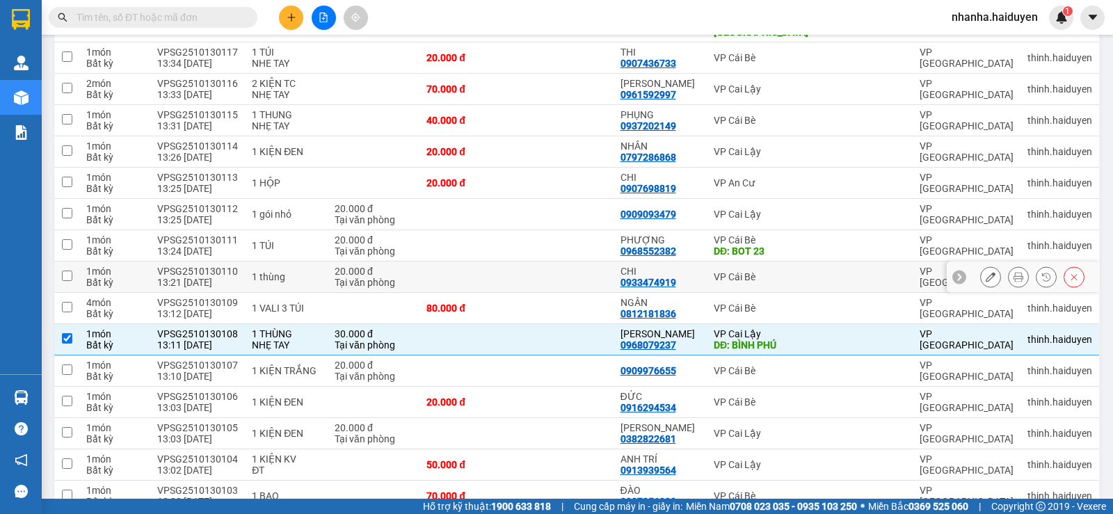
click at [588, 243] on td at bounding box center [564, 245] width 97 height 31
checkbox input "true"
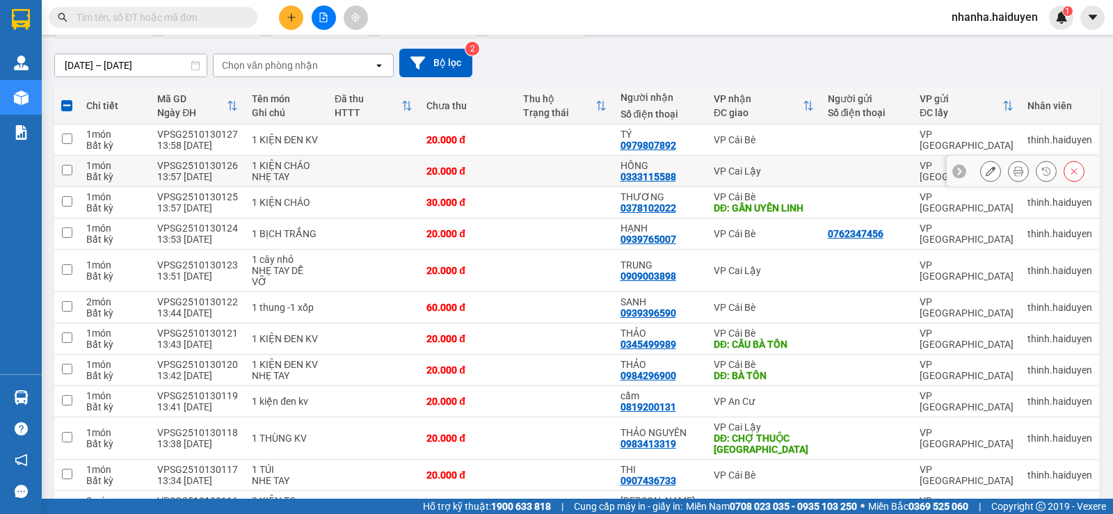
scroll to position [0, 0]
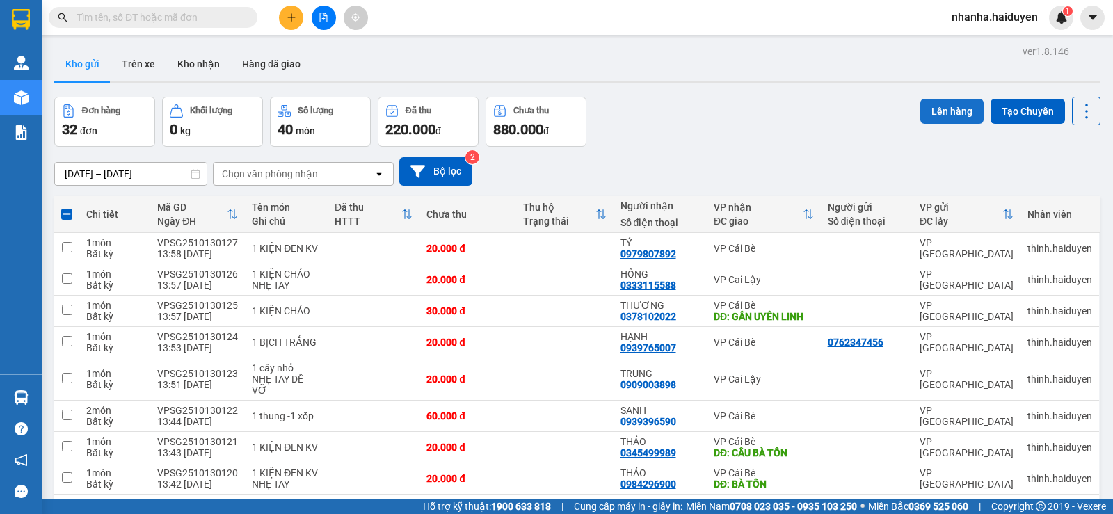
click at [925, 111] on button "Lên hàng" at bounding box center [952, 111] width 63 height 25
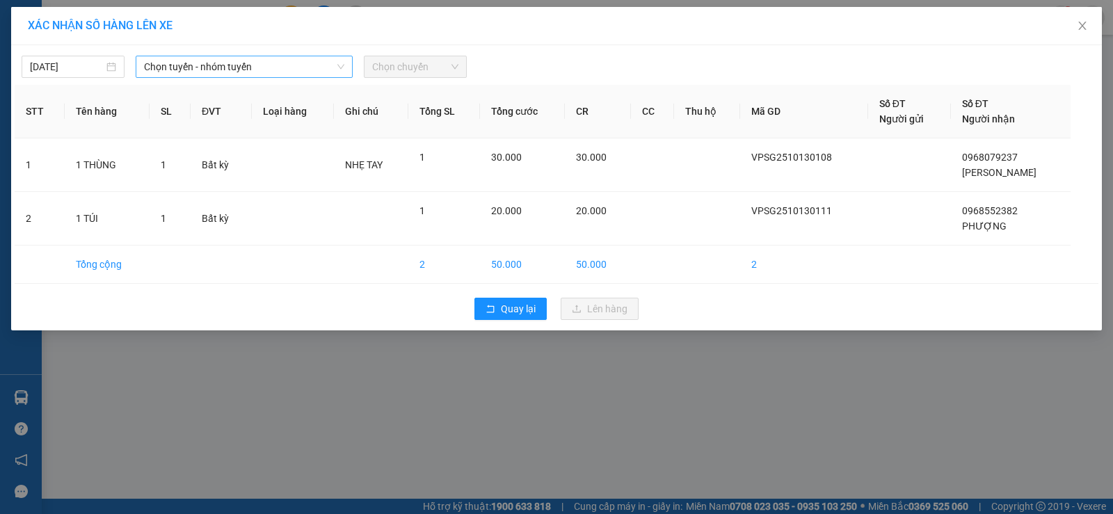
click at [318, 62] on span "Chọn tuyến - nhóm tuyến" at bounding box center [244, 66] width 200 height 21
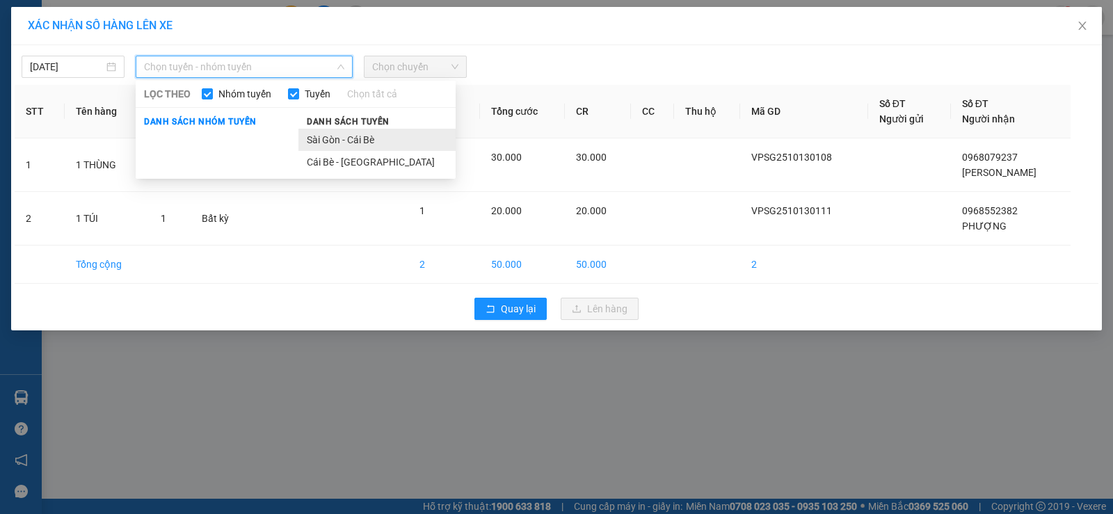
click at [367, 134] on li "Sài Gòn - Cái Bè" at bounding box center [377, 140] width 157 height 22
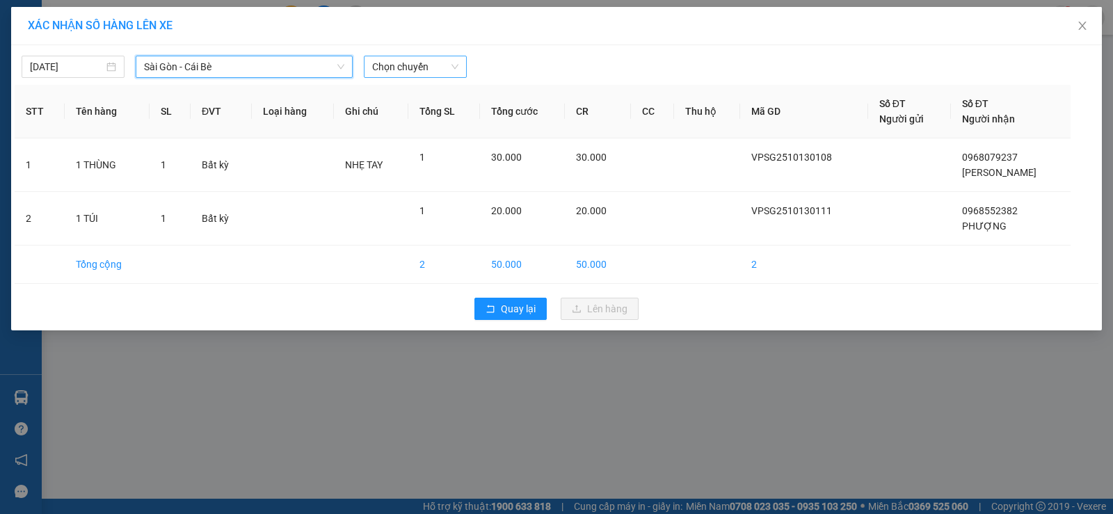
click at [404, 74] on span "Chọn chuyến" at bounding box center [415, 66] width 86 height 21
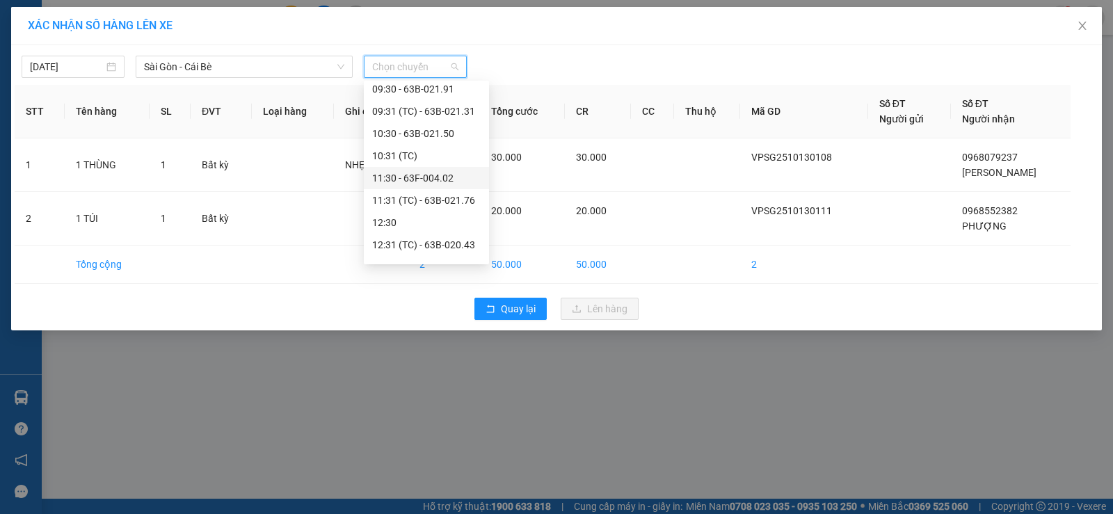
scroll to position [209, 0]
click at [431, 234] on div "14:30 - 63F-004.64" at bounding box center [426, 242] width 125 height 22
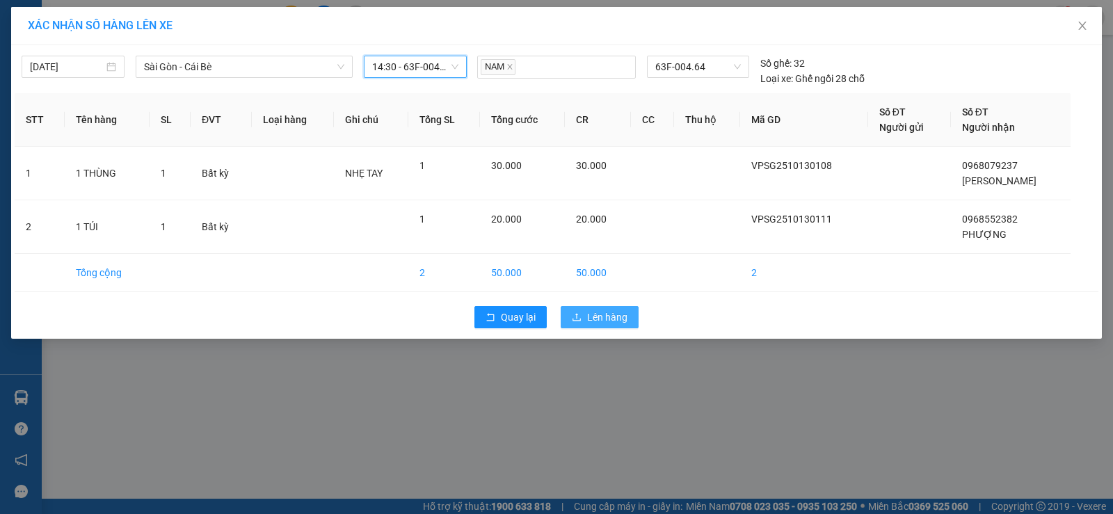
click at [628, 315] on button "Lên hàng" at bounding box center [600, 317] width 78 height 22
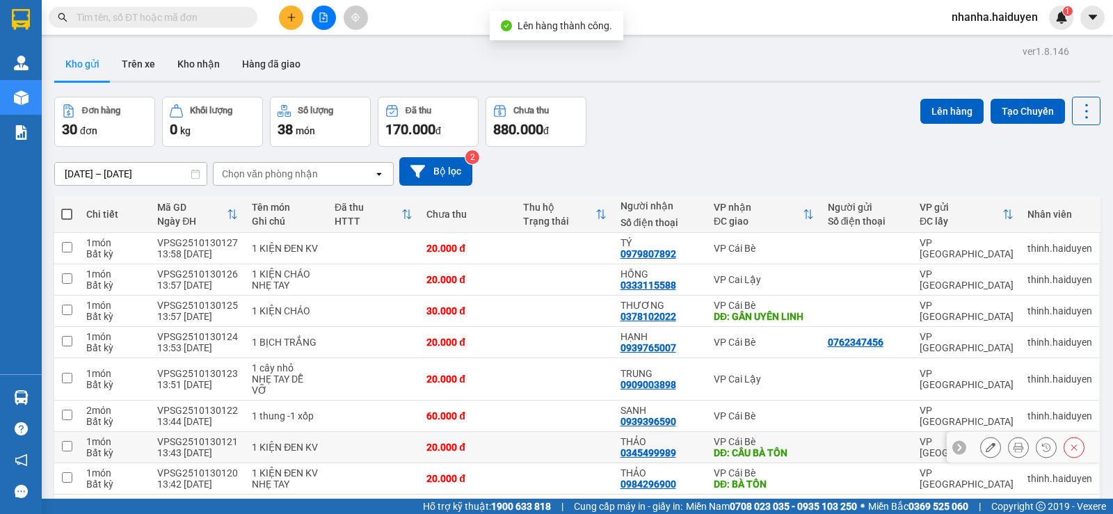
scroll to position [209, 0]
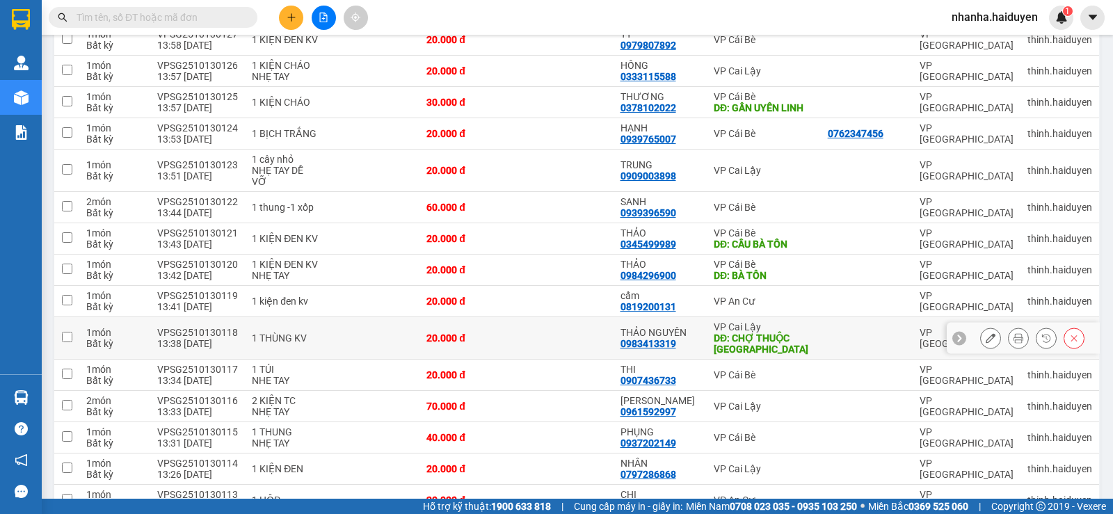
click at [573, 324] on td at bounding box center [564, 338] width 97 height 42
checkbox input "true"
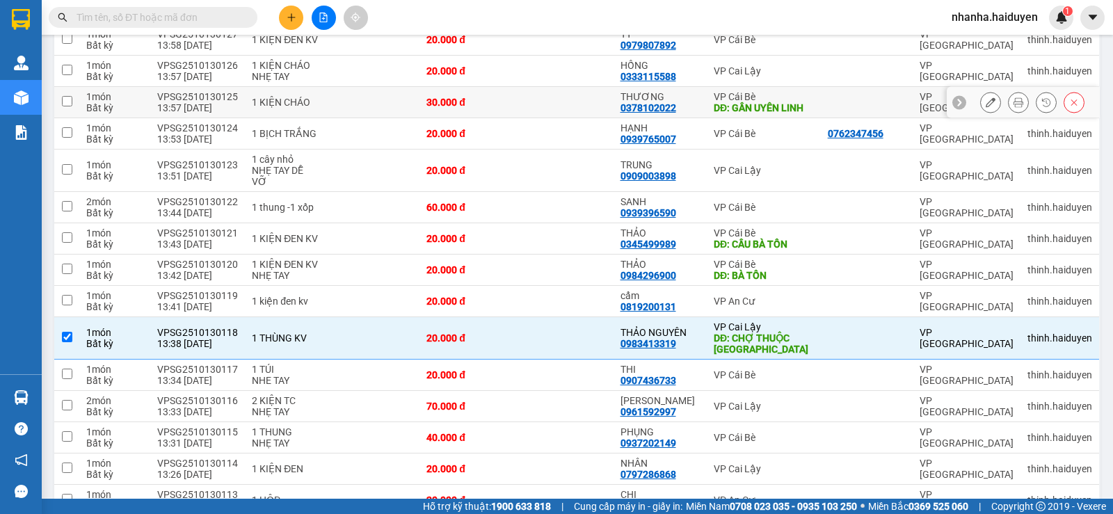
scroll to position [0, 0]
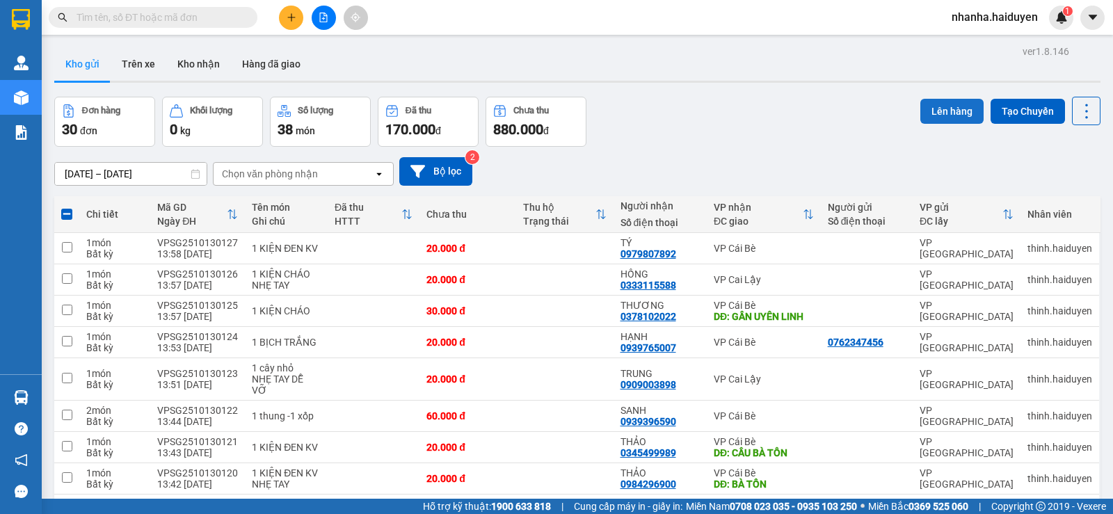
click at [933, 111] on button "Lên hàng" at bounding box center [952, 111] width 63 height 25
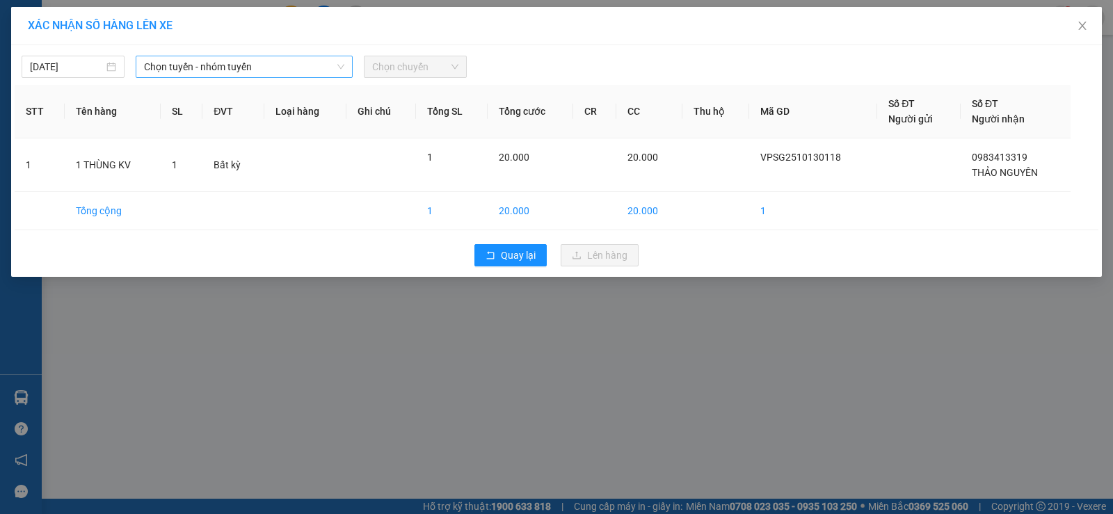
click at [318, 71] on span "Chọn tuyến - nhóm tuyến" at bounding box center [244, 66] width 200 height 21
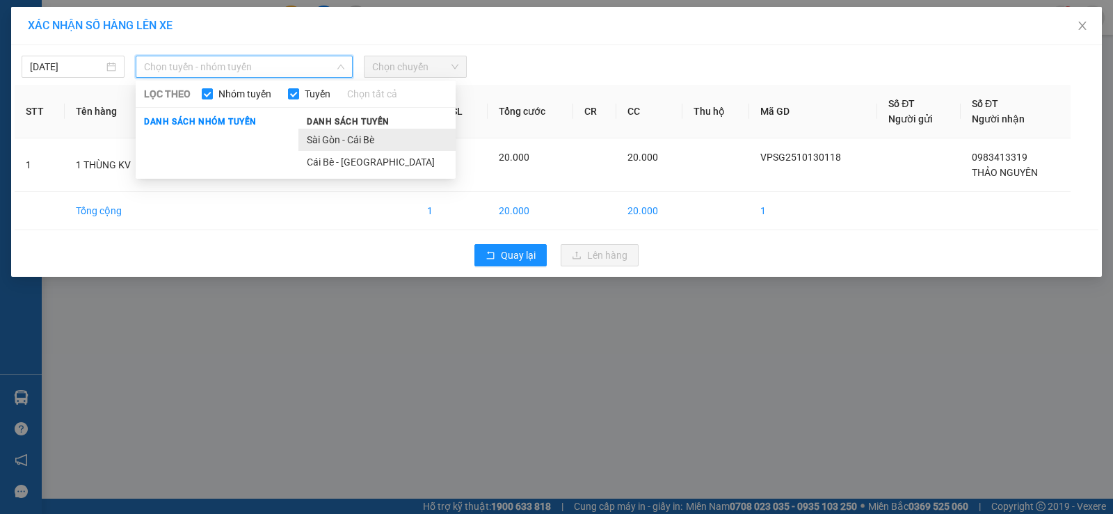
click at [356, 134] on li "Sài Gòn - Cái Bè" at bounding box center [377, 140] width 157 height 22
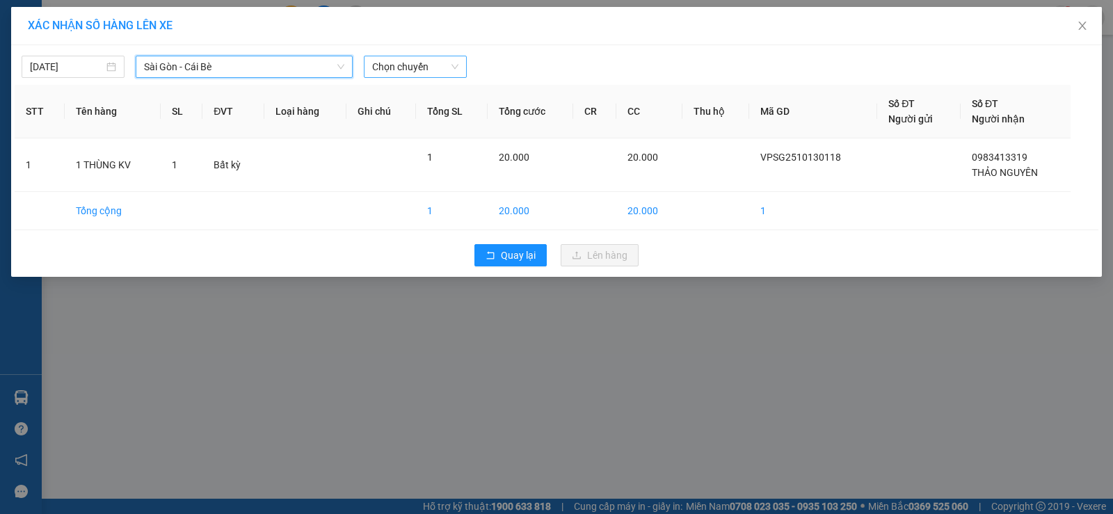
click at [423, 65] on span "Chọn chuyến" at bounding box center [415, 66] width 86 height 21
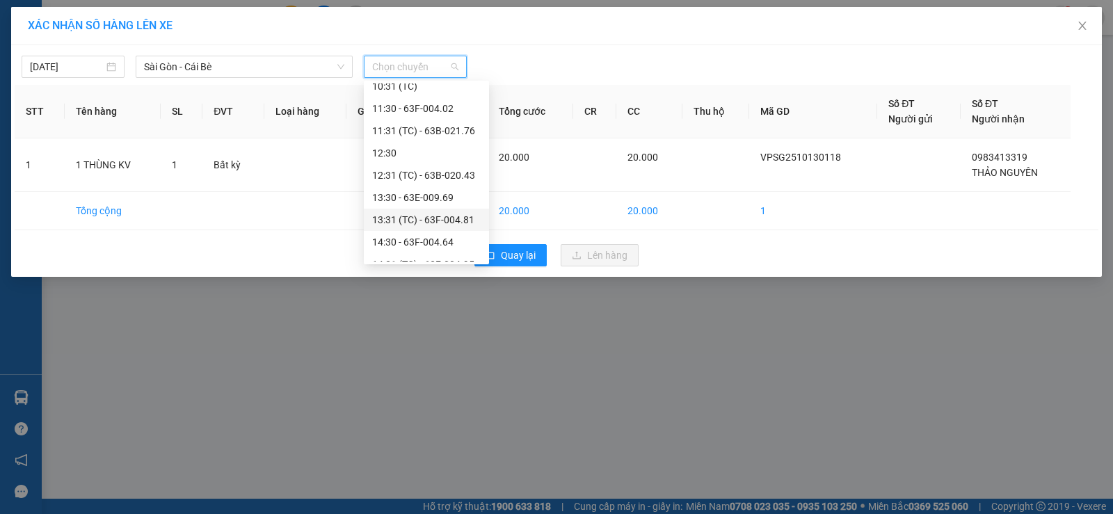
scroll to position [278, 0]
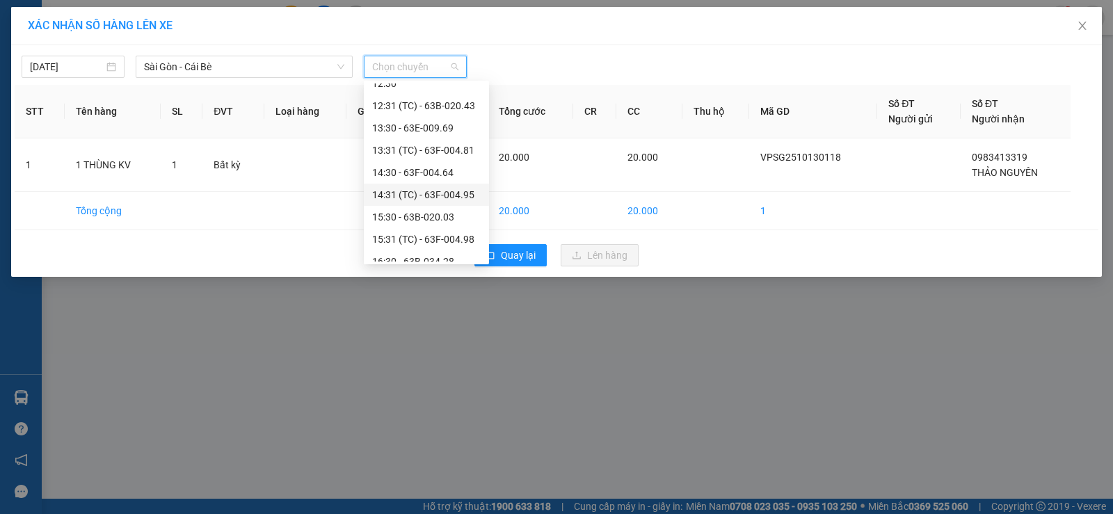
click at [457, 198] on div "14:31 (TC) - 63F-004.95" at bounding box center [426, 194] width 109 height 15
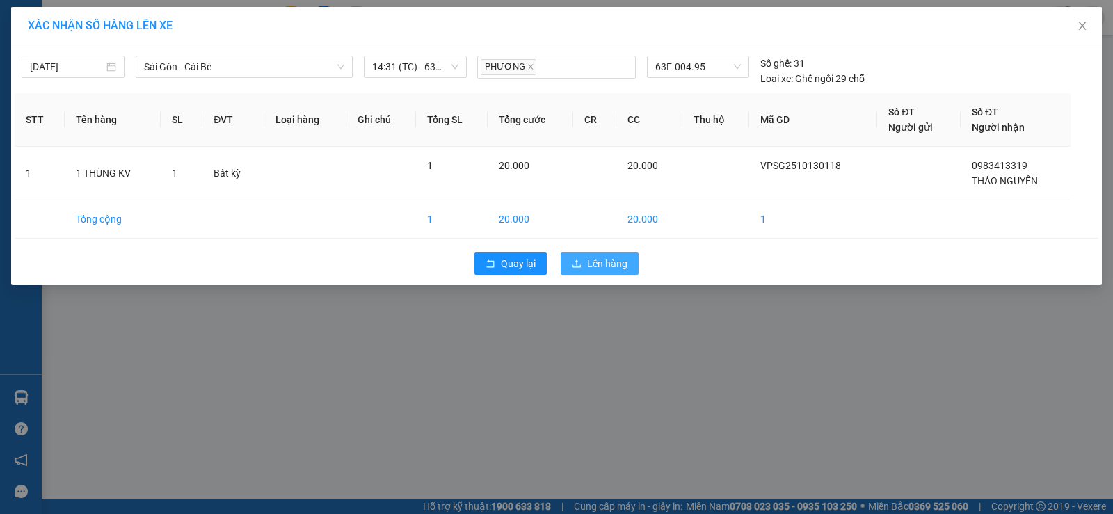
click at [584, 264] on button "Lên hàng" at bounding box center [600, 264] width 78 height 22
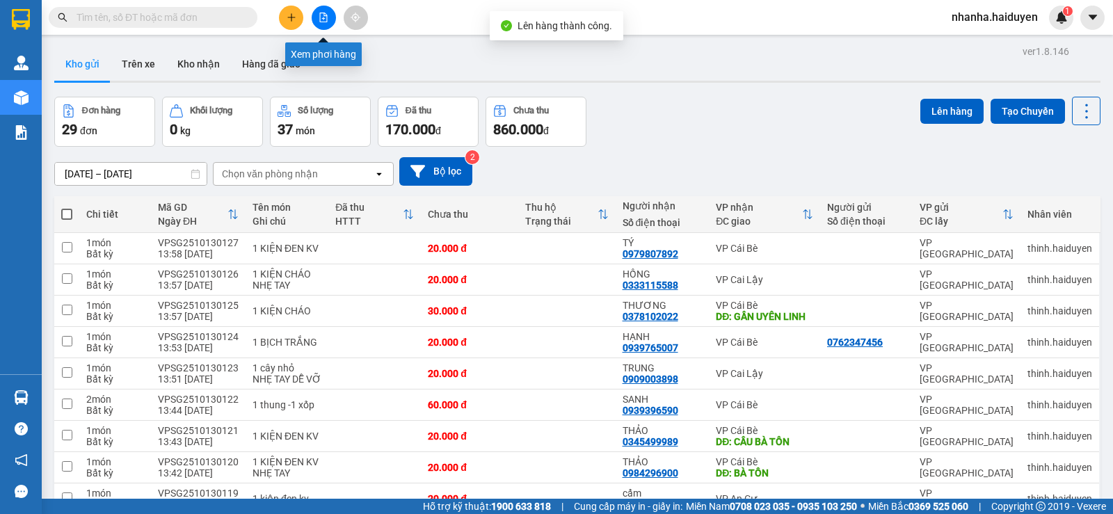
click at [329, 19] on button at bounding box center [324, 18] width 24 height 24
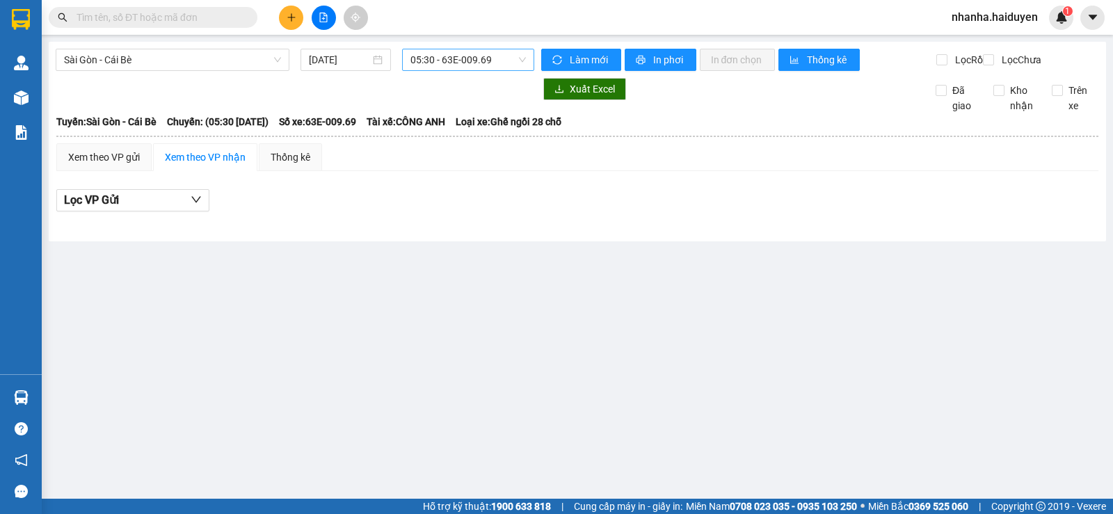
click at [492, 56] on span "05:30 - 63E-009.69" at bounding box center [468, 59] width 115 height 21
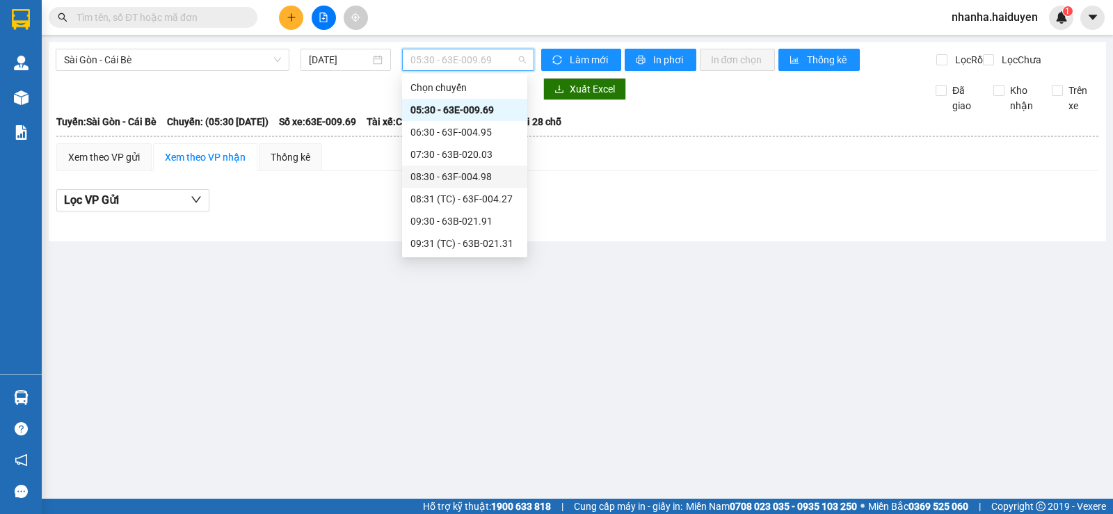
scroll to position [278, 0]
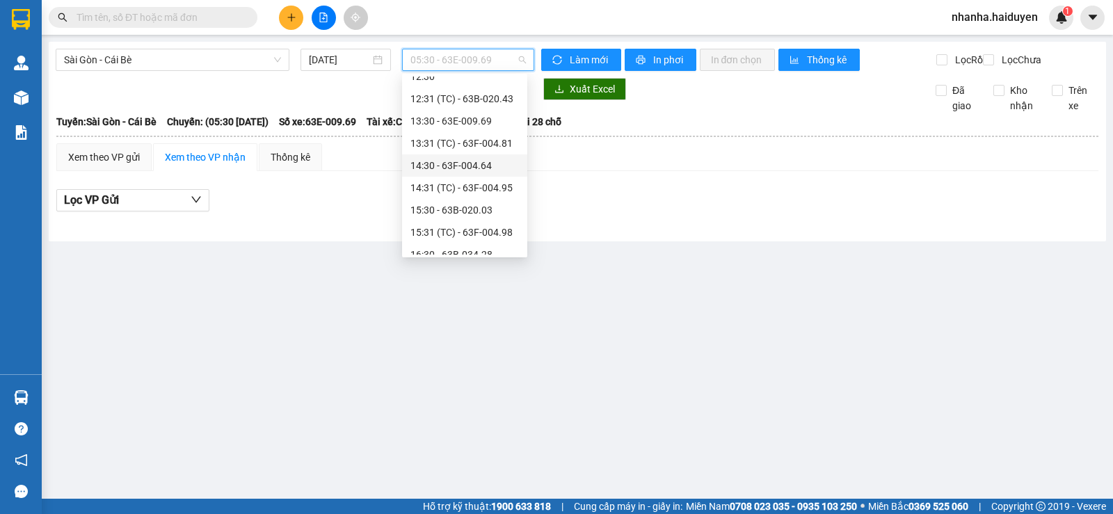
click at [465, 161] on div "14:30 - 63F-004.64" at bounding box center [465, 165] width 109 height 15
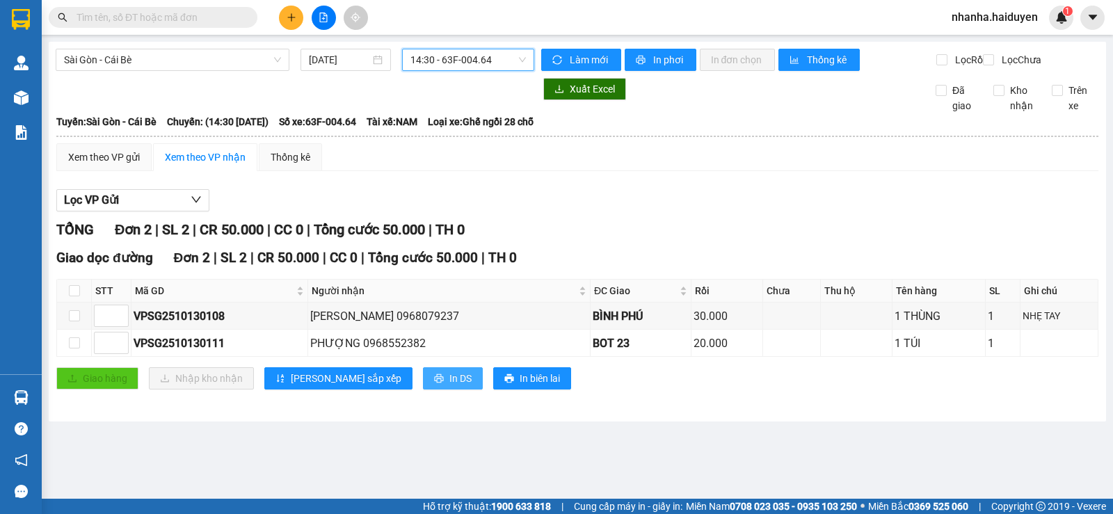
click at [423, 388] on button "In DS" at bounding box center [453, 378] width 60 height 22
click at [440, 62] on span "14:30 - 63F-004.64" at bounding box center [468, 59] width 115 height 21
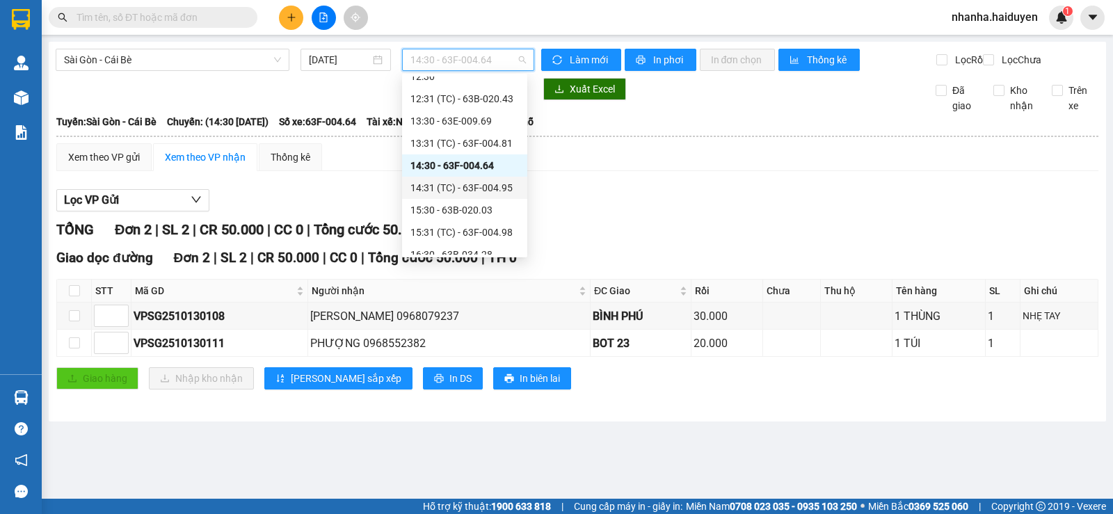
click at [484, 186] on div "14:31 (TC) - 63F-004.95" at bounding box center [465, 187] width 109 height 15
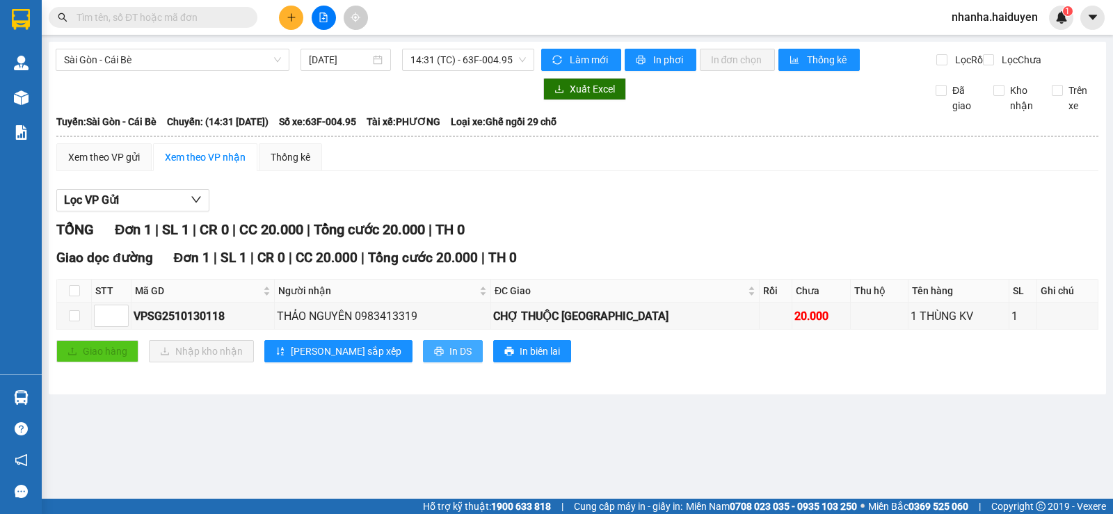
click at [450, 359] on span "In DS" at bounding box center [461, 351] width 22 height 15
click at [423, 65] on span "14:31 (TC) - 63F-004.95" at bounding box center [468, 59] width 115 height 21
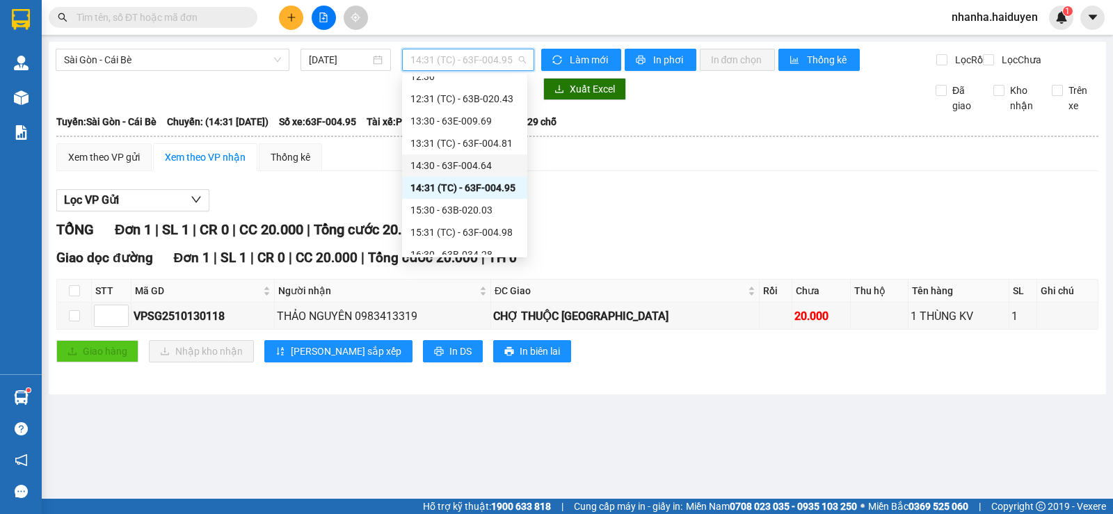
click at [475, 170] on div "14:30 - 63F-004.64" at bounding box center [465, 165] width 109 height 15
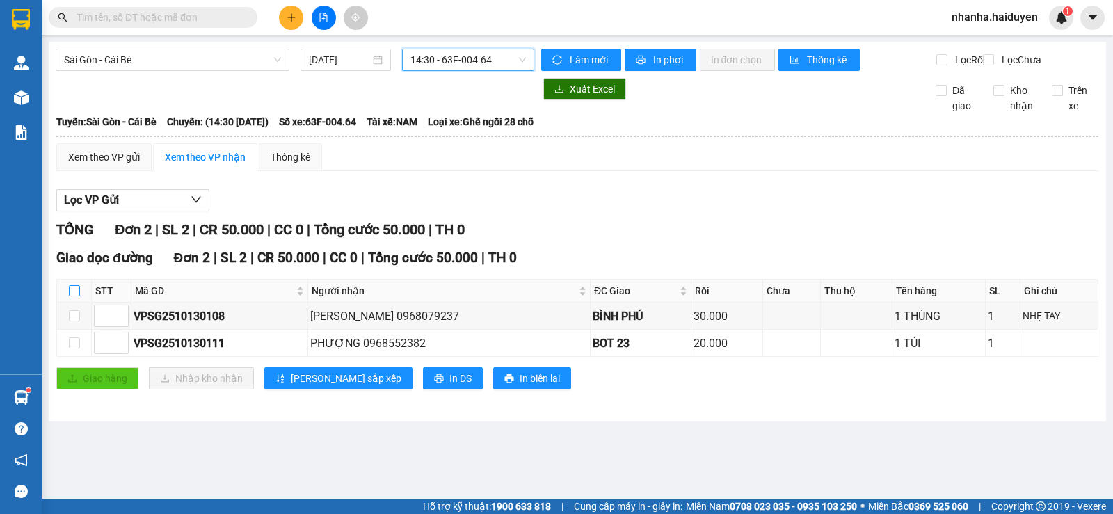
click at [73, 296] on input "checkbox" at bounding box center [74, 290] width 11 height 11
checkbox input "true"
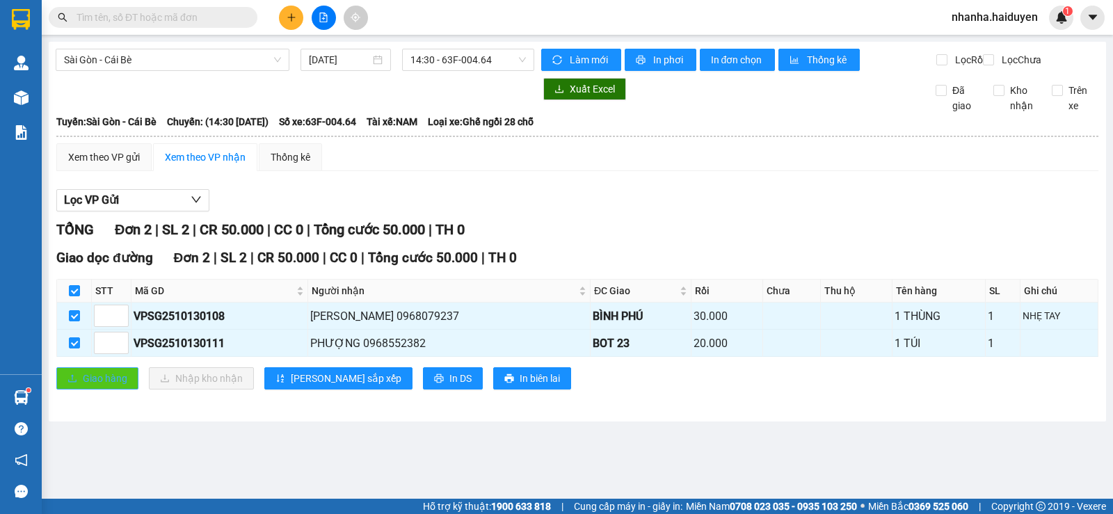
click at [68, 381] on button "Giao hàng" at bounding box center [97, 378] width 82 height 22
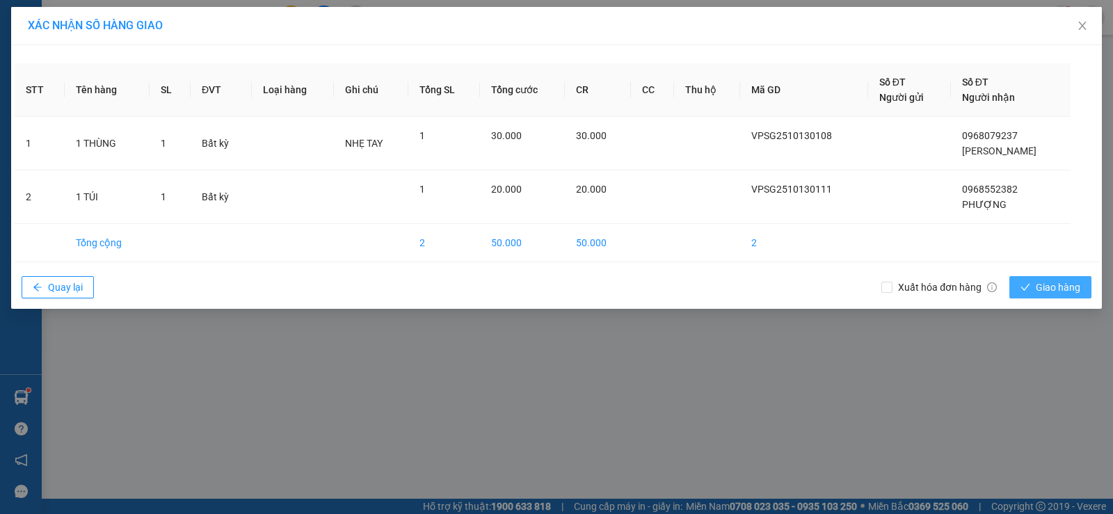
click at [1045, 294] on span "Giao hàng" at bounding box center [1058, 287] width 45 height 15
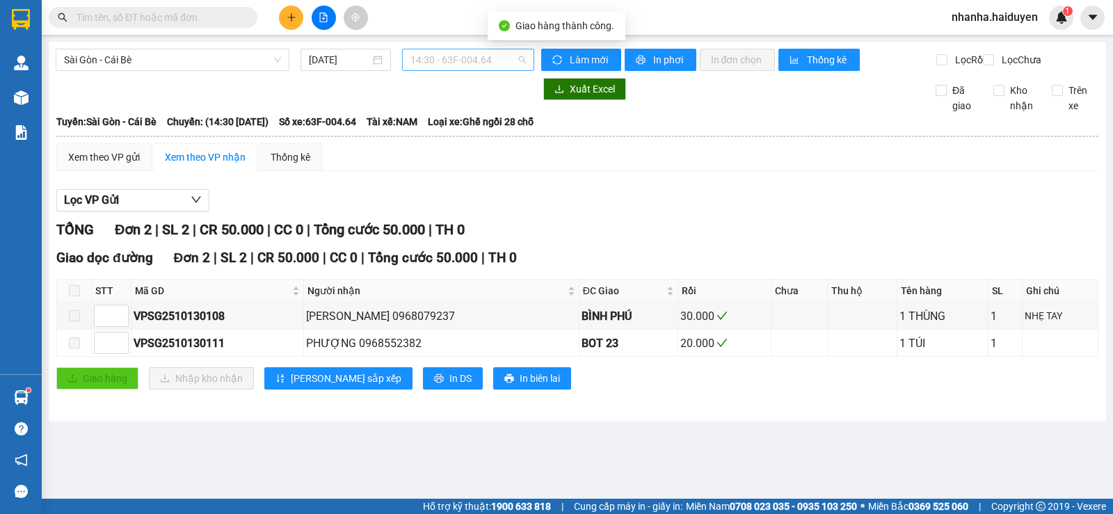
click at [435, 63] on span "14:30 - 63F-004.64" at bounding box center [468, 59] width 115 height 21
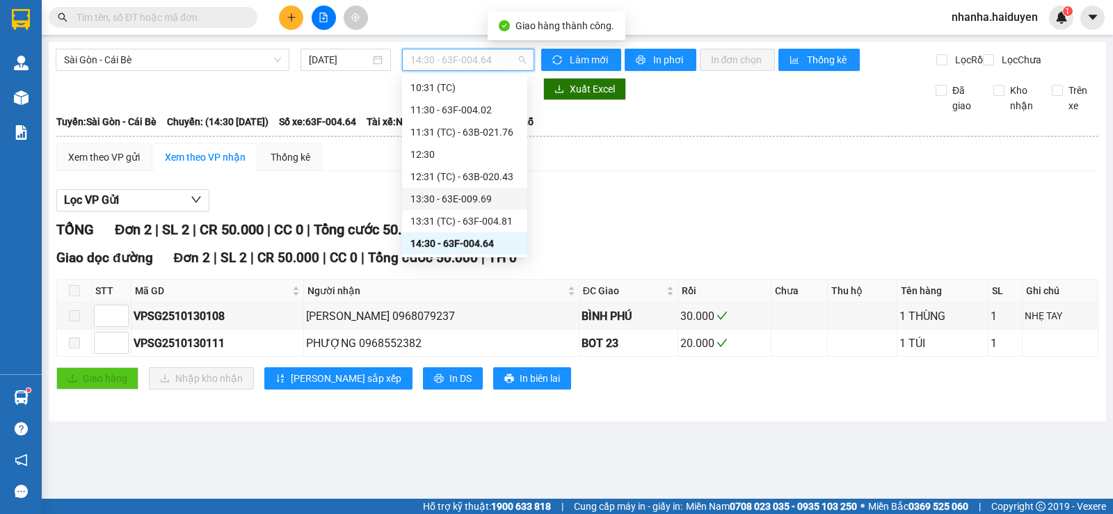
scroll to position [270, 0]
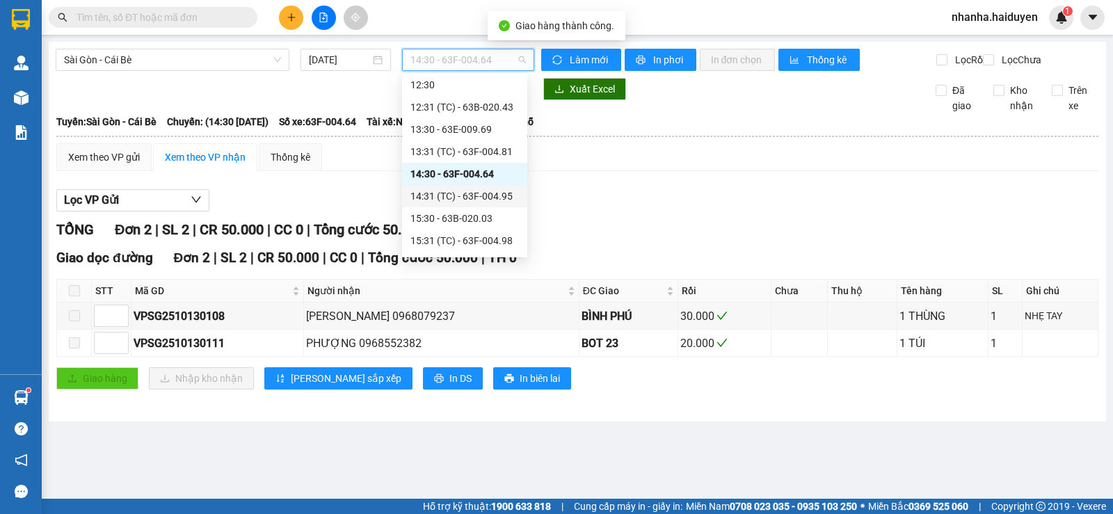
click at [456, 193] on div "14:31 (TC) - 63F-004.95" at bounding box center [465, 196] width 109 height 15
